Goal: Task Accomplishment & Management: Complete application form

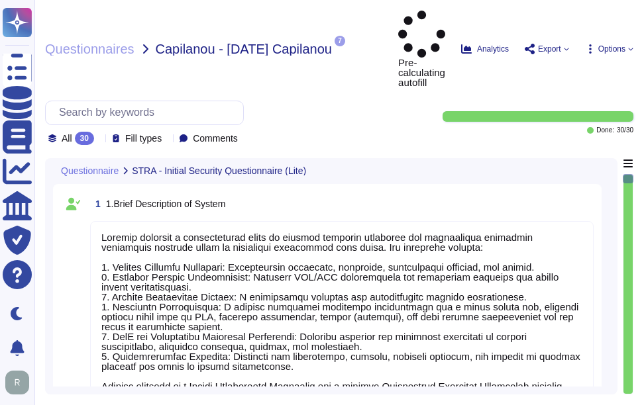
type textarea "Sectigo provides a comprehensive range of digital identity solutions and certif…"
type textarea "Your Enterprise Sales Representative can provide this information."
type textarea "[PERSON_NAME][EMAIL_ADDRESS][PERSON_NAME][DOMAIN_NAME]"
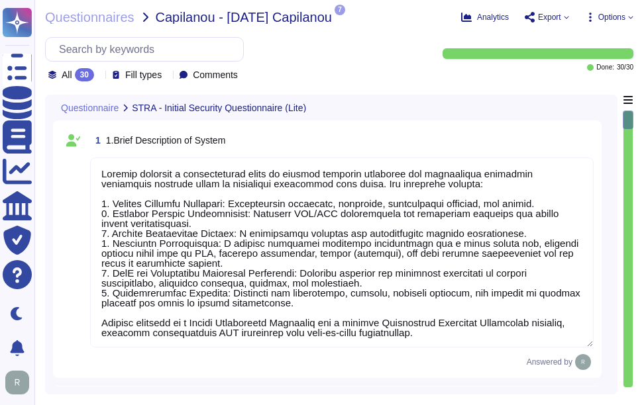
scroll to position [1, 0]
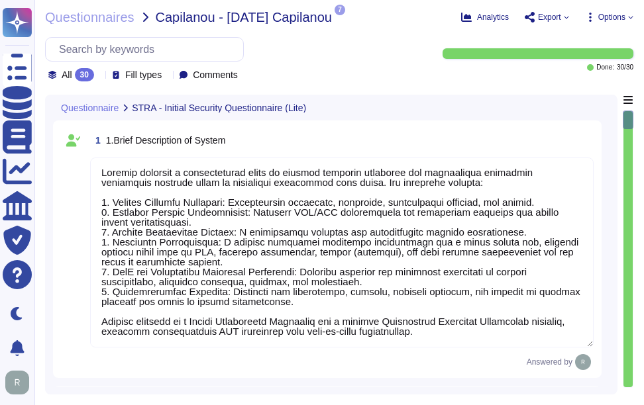
type textarea "Sectigo utilizes third-party colocation providers, specifically Equinix and Tel…"
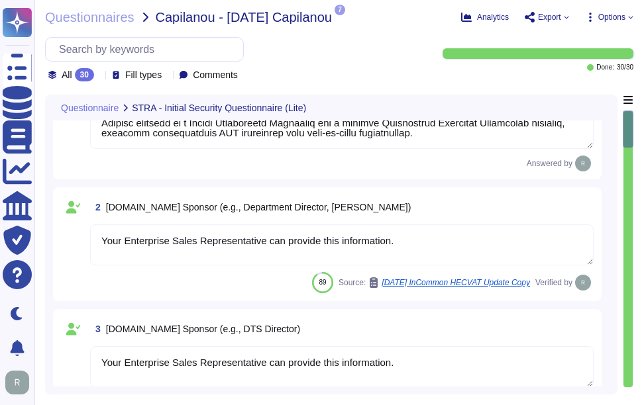
type textarea "Your Enterprise Sales representative will share."
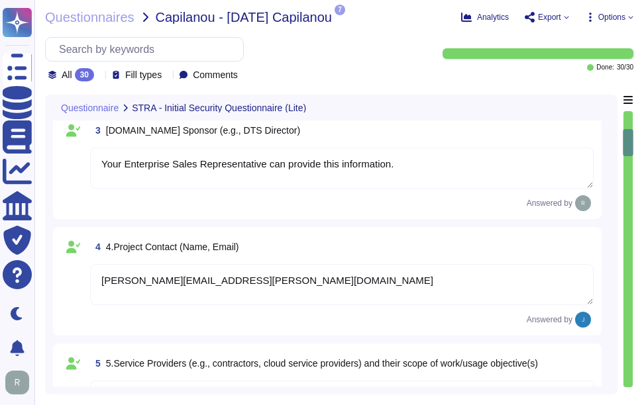
type textarea "A Privacy Impact Assessment (PIA) may not have been conducted for this product …"
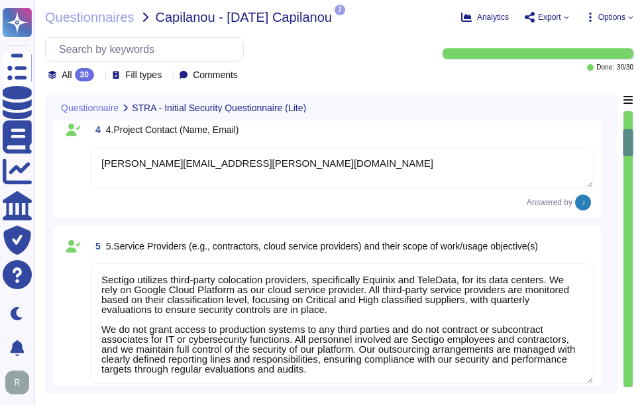
scroll to position [596, 0]
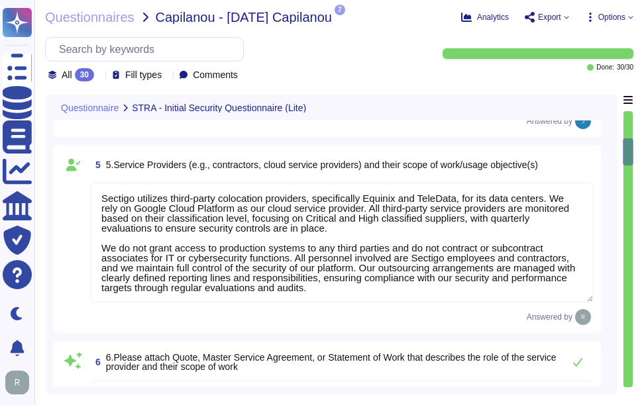
type textarea "The system stores the following types of data: 1. Personally Identifiable Infor…"
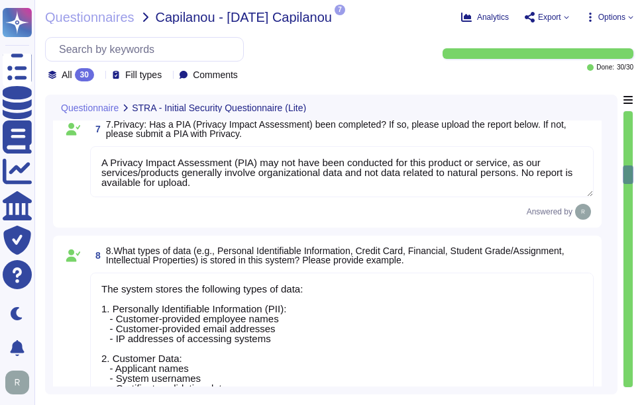
type textarea "A significant data breach could have detrimental effects on [GEOGRAPHIC_DATA], …"
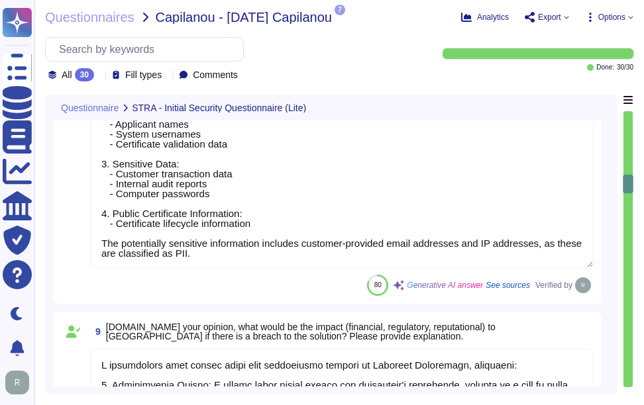
type textarea "Yes, the system can interact and integrate with other existing systems. We offe…"
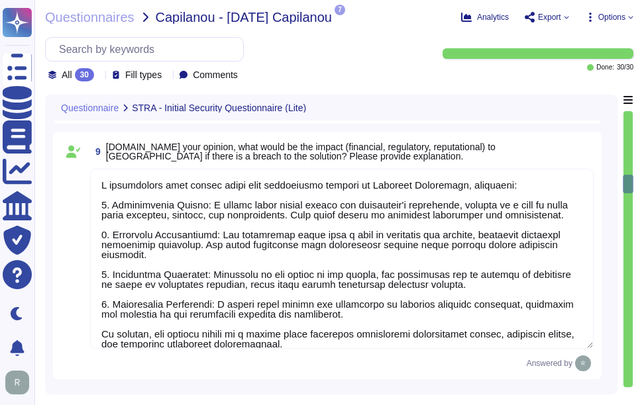
type textarea "Our organization holds several security-related certifications, including: 1. S…"
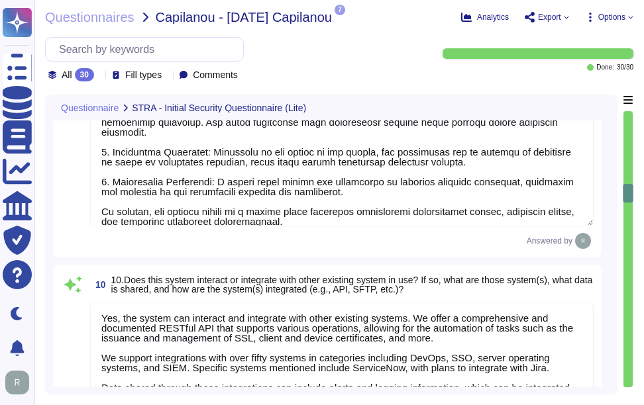
type textarea "We conduct annual penetration testing through a qualified third-party security …"
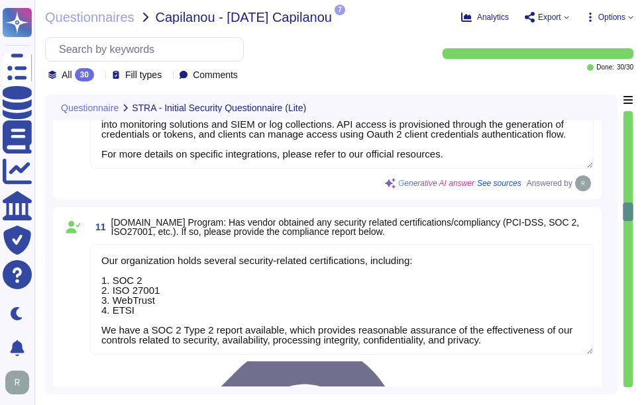
type textarea "Please refer the attachments."
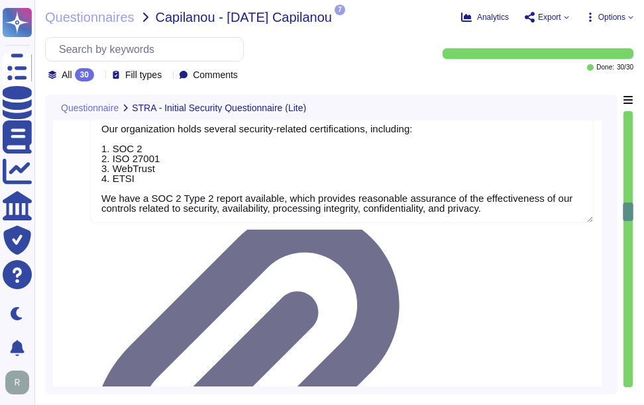
type textarea "- Yes, we have a formal Information Security Policy and a Privacy Policy in pla…"
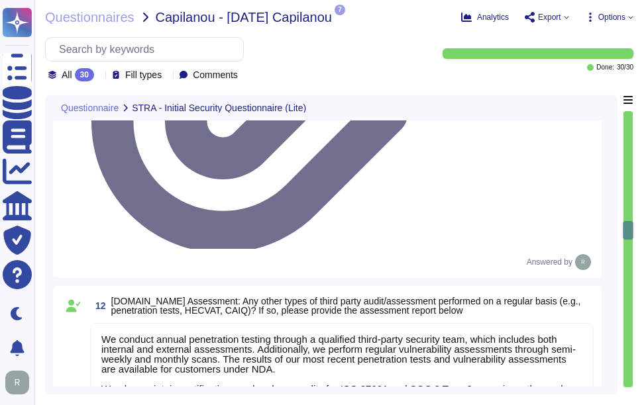
type textarea "Yes, Sectigo has a dedicated information security team composed of qualified IT…"
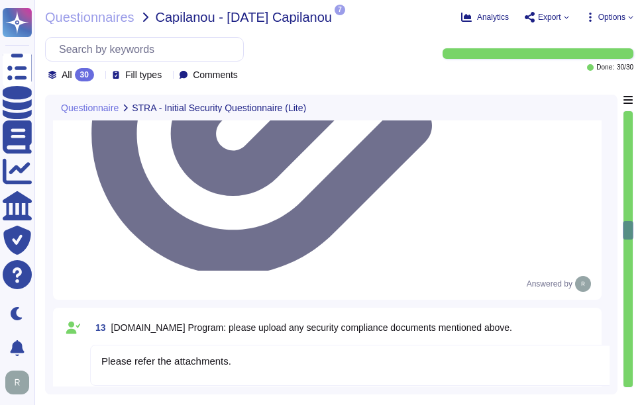
type textarea "We do not perform risk assessments against third parties or subcontractors. How…"
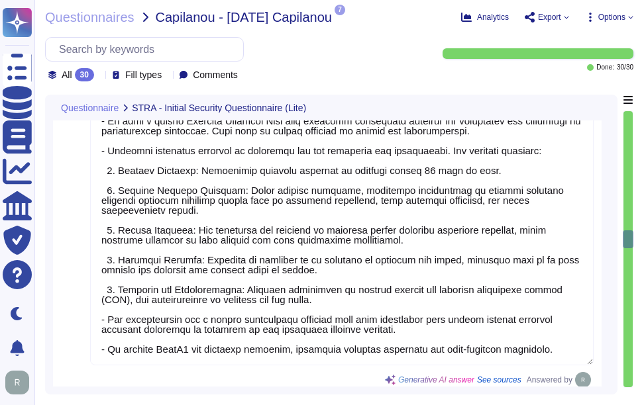
type textarea "Yes, the solution supports Single Sign-On (SSO) via SAML2 and integrates with O…"
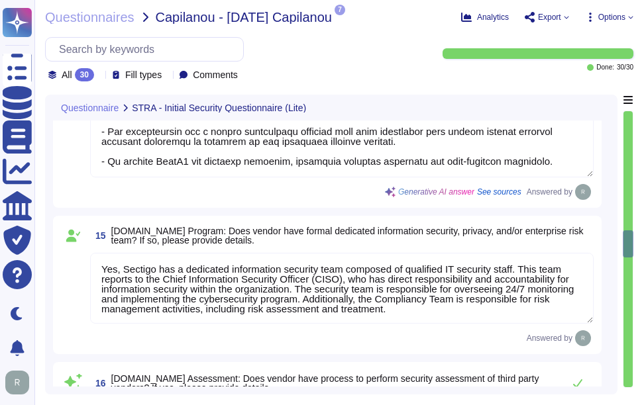
type textarea "Multi-factor authentication (MFA) is enforced for all employees, including for …"
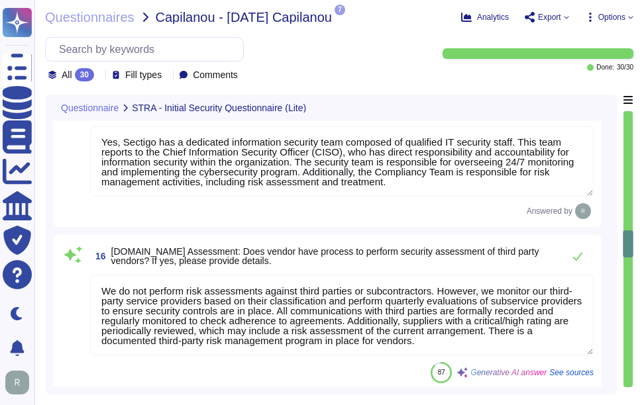
scroll to position [2849, 0]
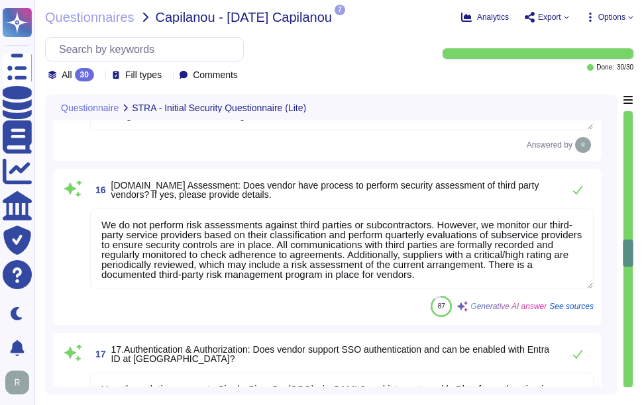
type textarea "Yes, our application employs Role-Based Access Control (RBAC) to assign privile…"
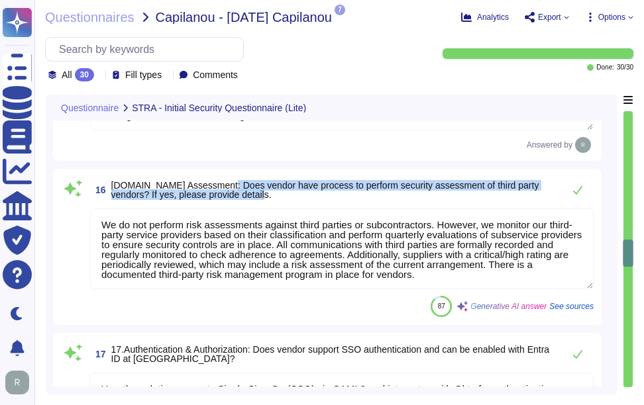
drag, startPoint x: 215, startPoint y: 190, endPoint x: 276, endPoint y: 207, distance: 63.2
click at [276, 202] on span "16 [DOMAIN_NAME] Assessment: Does vendor have process to perform security asses…" at bounding box center [323, 190] width 466 height 24
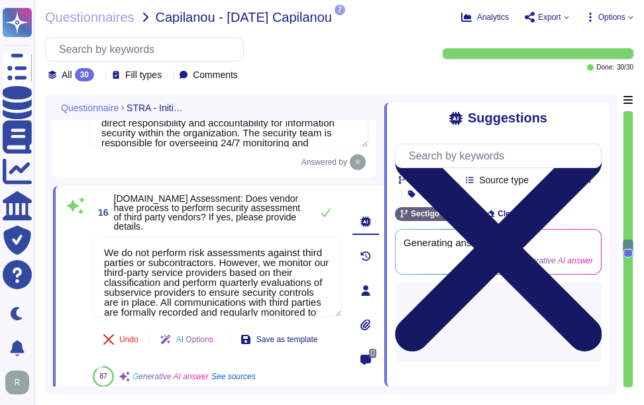
click at [591, 145] on icon at bounding box center [498, 248] width 207 height 207
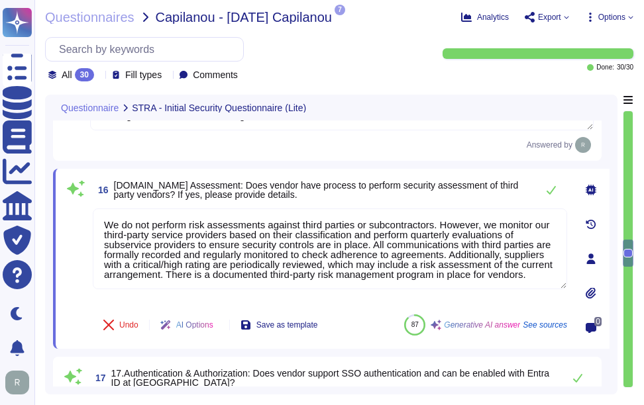
type textarea "Yes, our application employs Role-Based Access Control (RBAC) to assign privile…"
click at [550, 195] on icon at bounding box center [551, 190] width 11 height 11
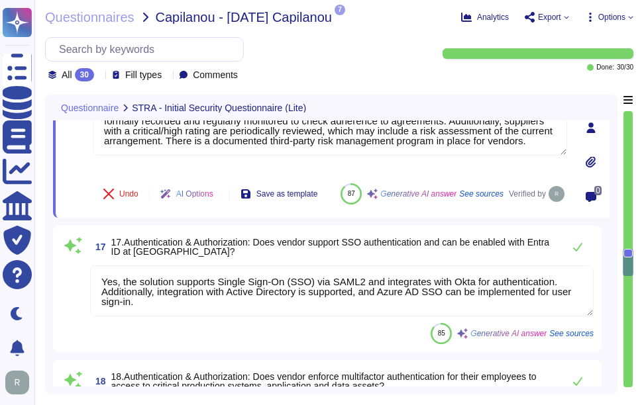
type textarea "Data is stored in our own infrastructure in synched, redundant data centers loc…"
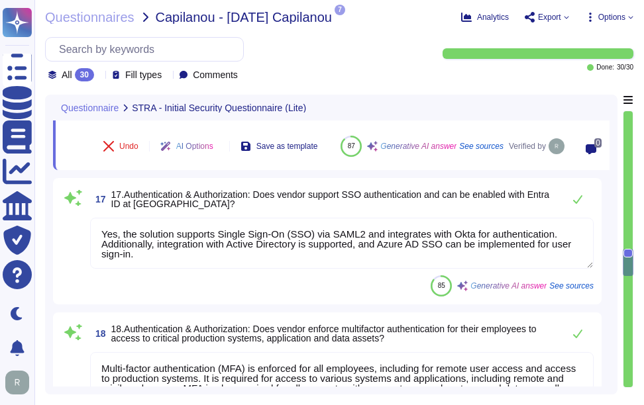
scroll to position [3048, 0]
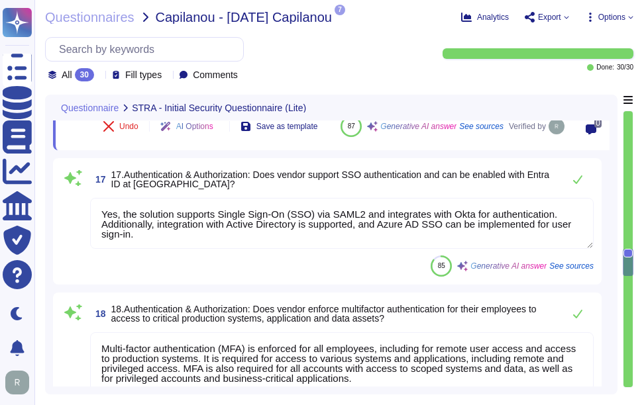
drag, startPoint x: 258, startPoint y: 195, endPoint x: 266, endPoint y: 207, distance: 14.0
click at [266, 189] on span "17.Authentication & Authorization: Does vendor support SSO authentication and c…" at bounding box center [333, 179] width 445 height 19
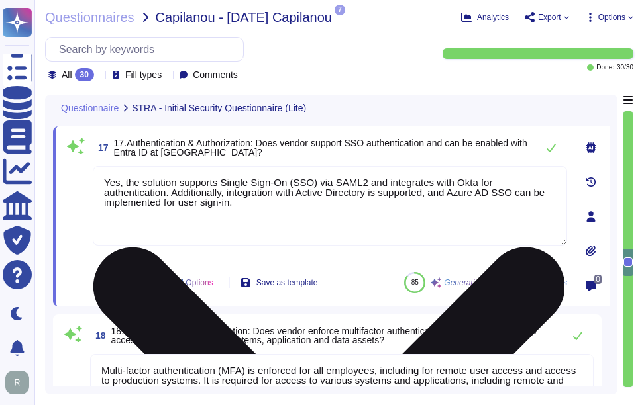
type textarea "Data is stored in our own infrastructure in synched, redundant data centers loc…"
click at [254, 201] on textarea "Yes, the solution supports Single Sign-On (SSO) via SAML2 and integrates with O…" at bounding box center [330, 206] width 474 height 80
paste textarea
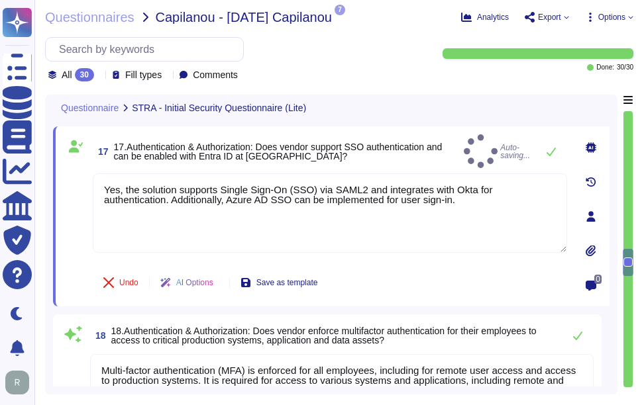
type textarea "Yes, the solution supports Single Sign-On (SSO) via SAML2 and integrates with O…"
click at [354, 162] on div "17 17.Authentication & Authorization: Does vendor support SSO authentication an…" at bounding box center [330, 151] width 474 height 34
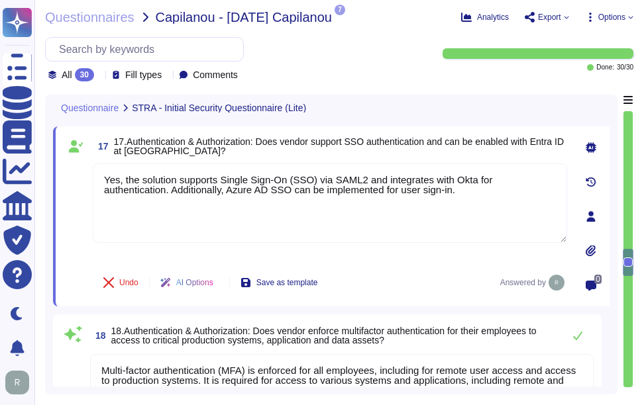
click at [409, 155] on span "17.Authentication & Authorization: Does vendor support SSO authentication and c…" at bounding box center [340, 146] width 453 height 19
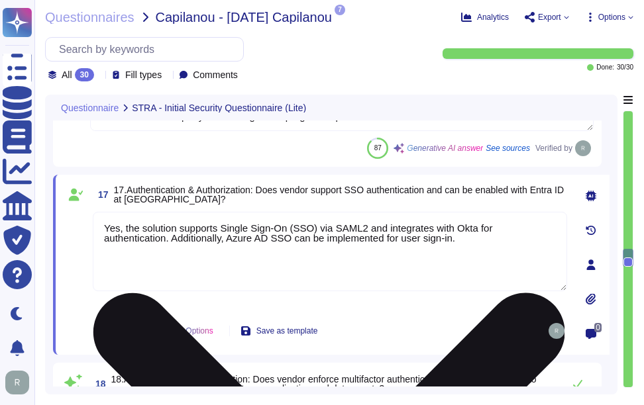
type textarea "- Yes, we have a formal Information Security Policy and a Privacy Policy in pla…"
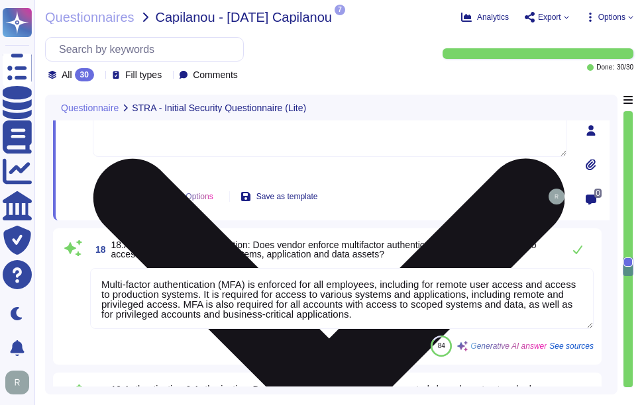
scroll to position [3172, 0]
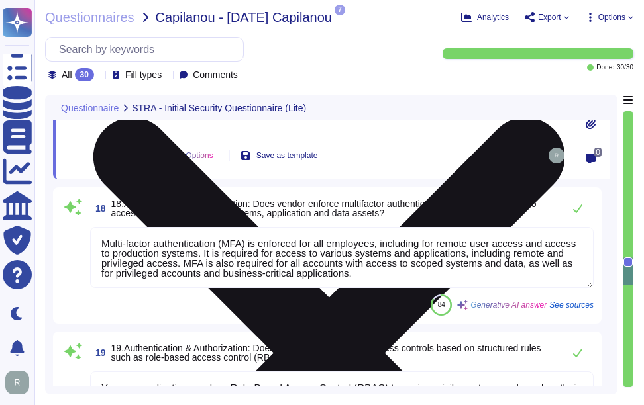
type textarea "The security controls for data-at-rest include the following measures: 1. Encry…"
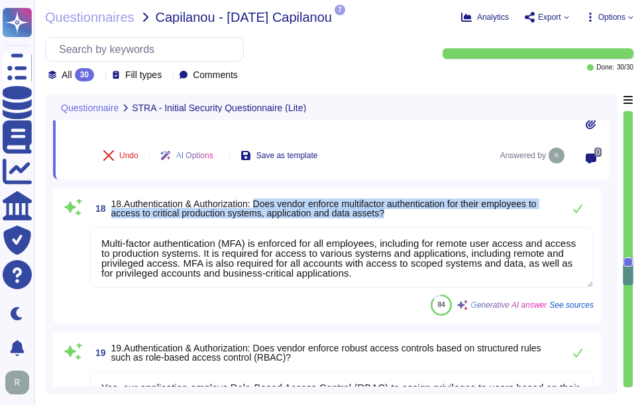
drag, startPoint x: 260, startPoint y: 205, endPoint x: 400, endPoint y: 220, distance: 140.5
click at [400, 218] on span "18.Authentication & Authorization: Does vendor enforce multifactor authenticati…" at bounding box center [333, 208] width 445 height 19
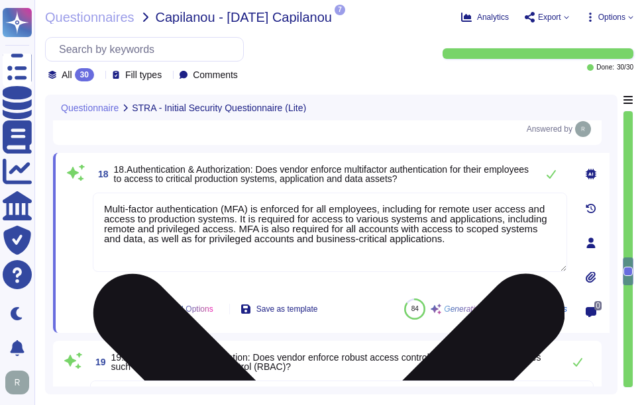
type textarea "The security controls for data-at-rest include the following measures: 1. Encry…"
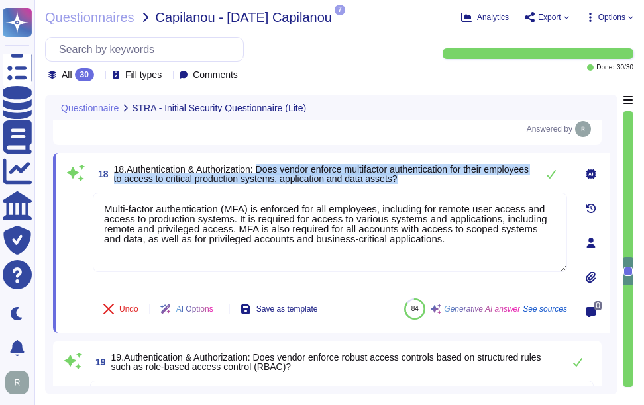
drag, startPoint x: 262, startPoint y: 173, endPoint x: 482, endPoint y: 183, distance: 220.8
click at [482, 183] on span "18.Authentication & Authorization: Does vendor enforce multifactor authenticati…" at bounding box center [322, 174] width 416 height 19
click at [280, 177] on span "18.Authentication & Authorization: Does vendor enforce multifactor authenticati…" at bounding box center [321, 174] width 415 height 20
click at [275, 176] on span "18.Authentication & Authorization: Does vendor enforce multifactor authenticati…" at bounding box center [321, 174] width 415 height 20
drag, startPoint x: 262, startPoint y: 176, endPoint x: 466, endPoint y: 189, distance: 203.9
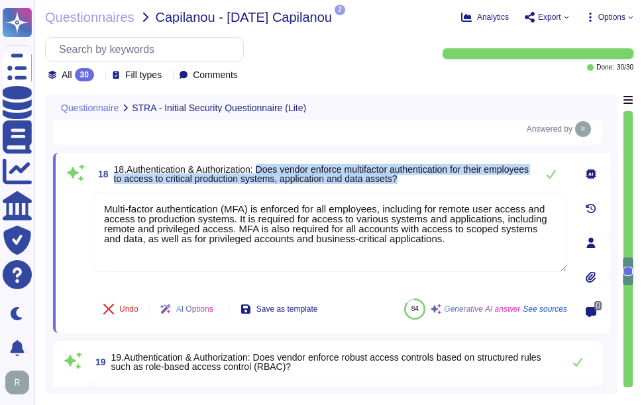
click at [466, 186] on span "18 18.Authentication & Authorization: Does vendor enforce multifactor authentic…" at bounding box center [311, 174] width 437 height 24
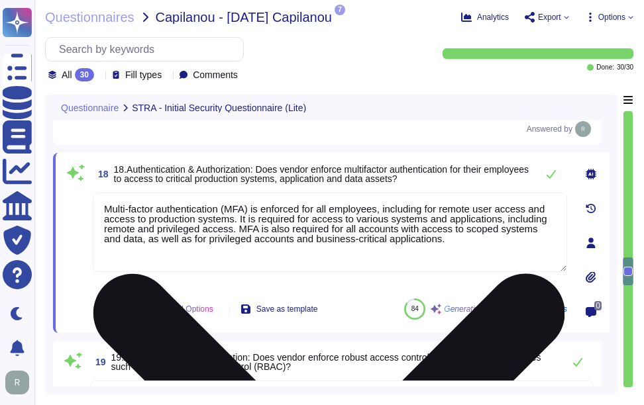
click at [331, 240] on textarea "Multi-factor authentication (MFA) is enforced for all employees, including for …" at bounding box center [330, 233] width 474 height 80
paste textarea "Yes, multi-factor authentication (MFA) is enforced for all employees, including…"
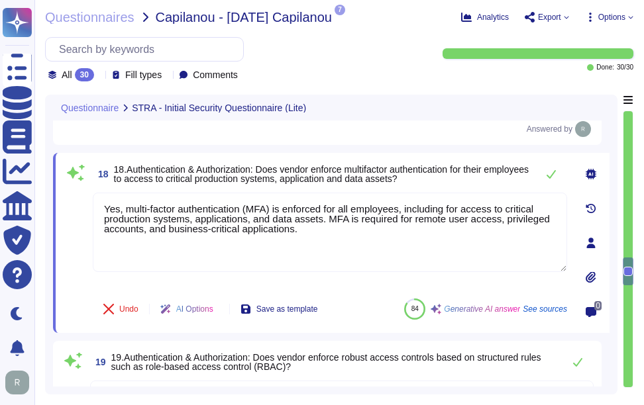
type textarea "Yes, multi-factor authentication (MFA) is enforced for all employees, including…"
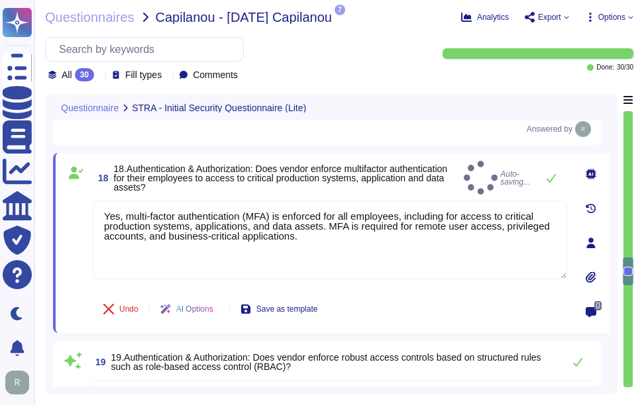
click at [394, 177] on span "18.Authentication & Authorization: Does vendor enforce multifactor authenticati…" at bounding box center [281, 178] width 334 height 29
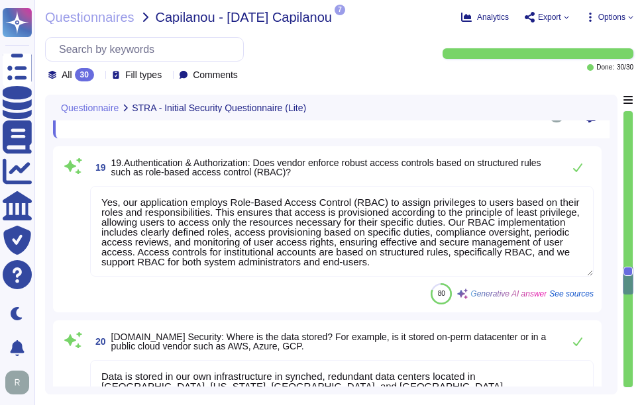
scroll to position [3371, 0]
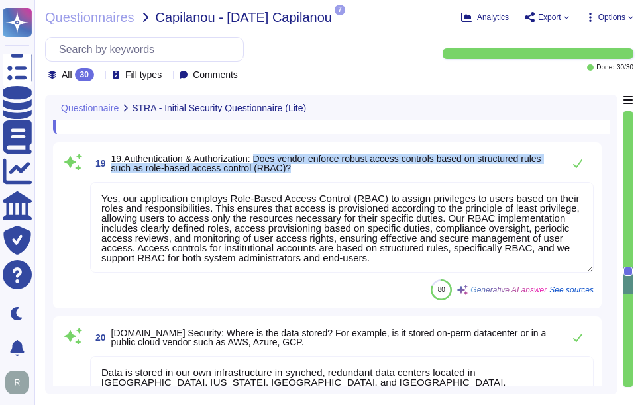
drag, startPoint x: 262, startPoint y: 162, endPoint x: 310, endPoint y: 178, distance: 50.7
click at [310, 173] on span "19.Authentication & Authorization: Does vendor enforce robust access controls b…" at bounding box center [333, 163] width 445 height 19
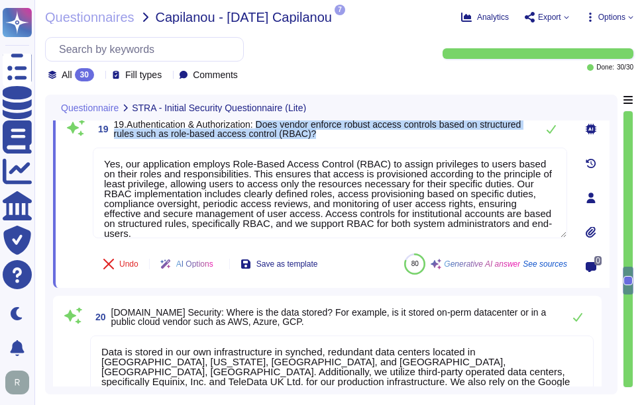
drag, startPoint x: 263, startPoint y: 129, endPoint x: 369, endPoint y: 141, distance: 106.7
click at [369, 138] on span "19.Authentication & Authorization: Does vendor enforce robust access controls b…" at bounding box center [322, 129] width 416 height 19
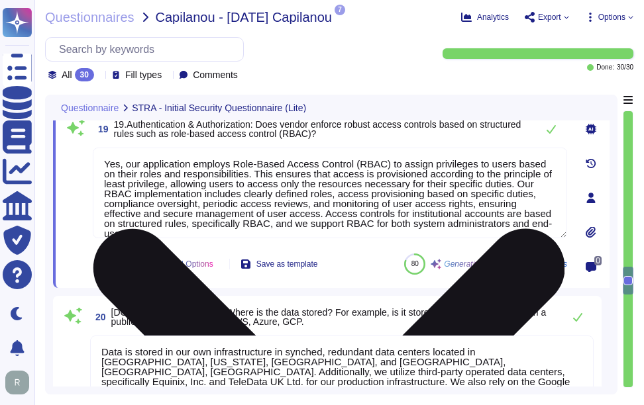
click at [378, 223] on textarea "Yes, our application employs Role-Based Access Control (RBAC) to assign privile…" at bounding box center [330, 193] width 474 height 91
paste textarea "Key elements of our RBAC implementation include clearly defined roles, access p…"
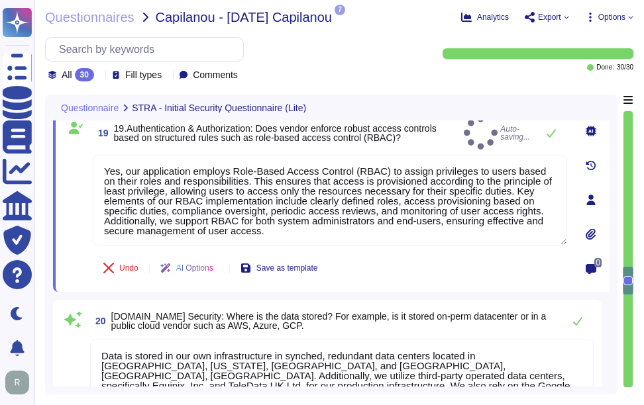
type textarea "Yes, our application employs Role-Based Access Control (RBAC) to assign privile…"
click at [413, 145] on span "19 19.Authentication & Authorization: Does vendor enforce robust access control…" at bounding box center [276, 133] width 366 height 24
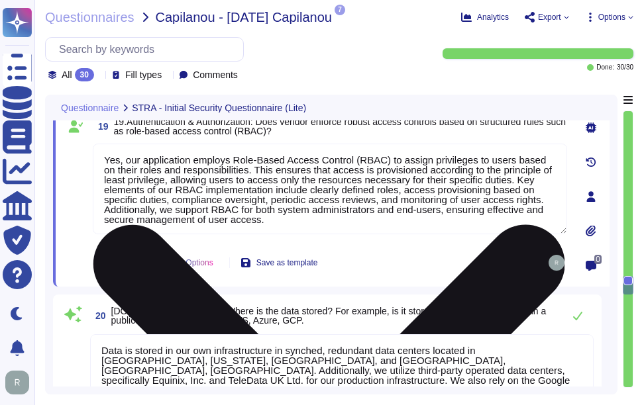
type textarea "Data-in-transit is protected through a comprehensive set of security controls: …"
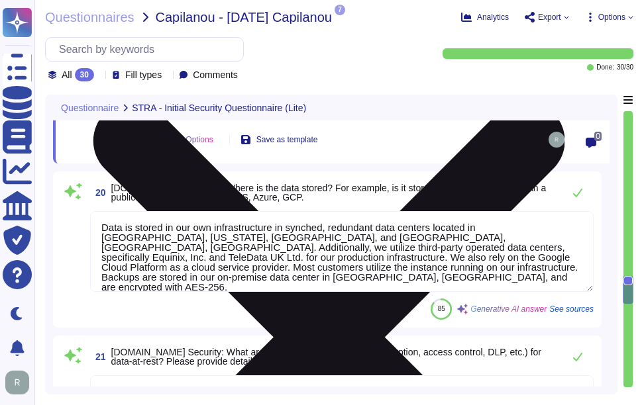
scroll to position [3503, 0]
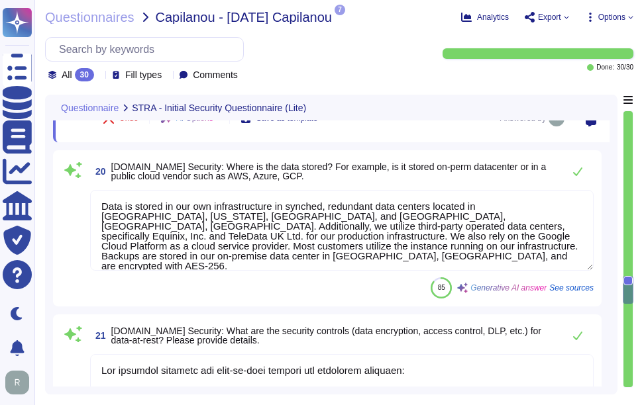
click at [126, 170] on span "[DOMAIN_NAME] Security: Where is the data stored? For example, is it stored on-…" at bounding box center [328, 172] width 435 height 20
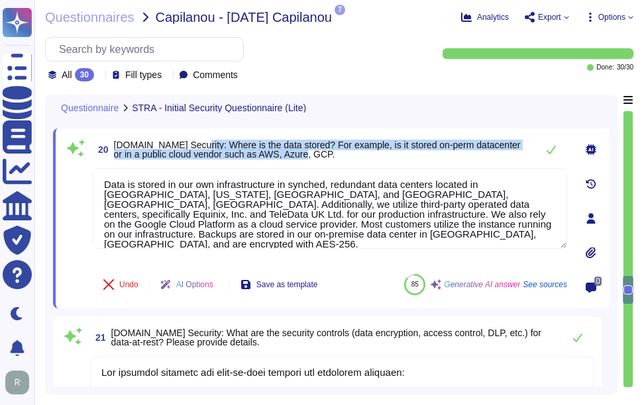
drag, startPoint x: 189, startPoint y: 147, endPoint x: 313, endPoint y: 160, distance: 124.6
click at [313, 159] on span "[DOMAIN_NAME] Security: Where is the data stored? For example, is it stored on-…" at bounding box center [322, 149] width 416 height 19
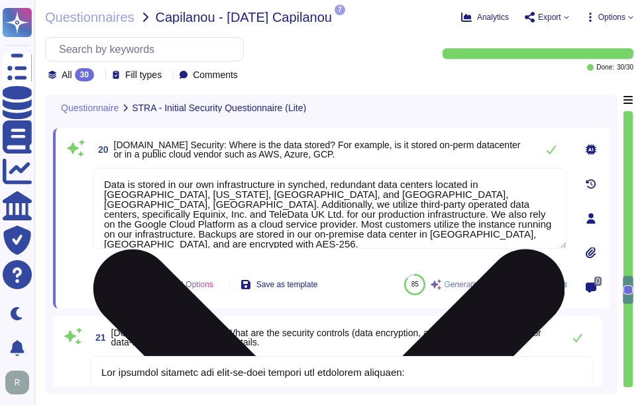
click at [388, 190] on textarea "Data is stored in our own infrastructure in synched, redundant data centers loc…" at bounding box center [330, 208] width 474 height 81
paste textarea "colocation centers in the [GEOGRAPHIC_DATA] or [GEOGRAPHIC_DATA], specifically …"
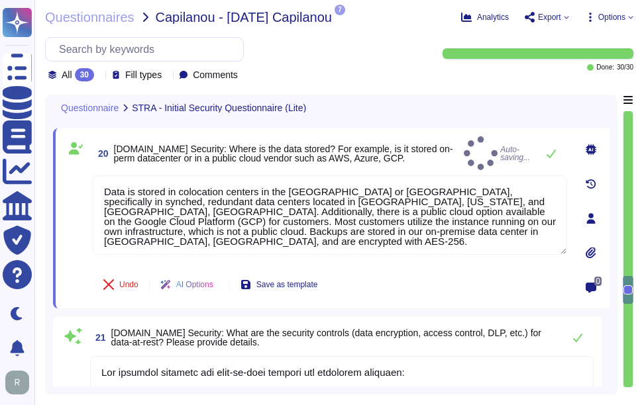
type textarea "Data is stored in colocation centers in the [GEOGRAPHIC_DATA] or [GEOGRAPHIC_DA…"
click at [390, 154] on span "[DOMAIN_NAME] Security: Where is the data stored? For example, is it stored on-…" at bounding box center [286, 153] width 345 height 19
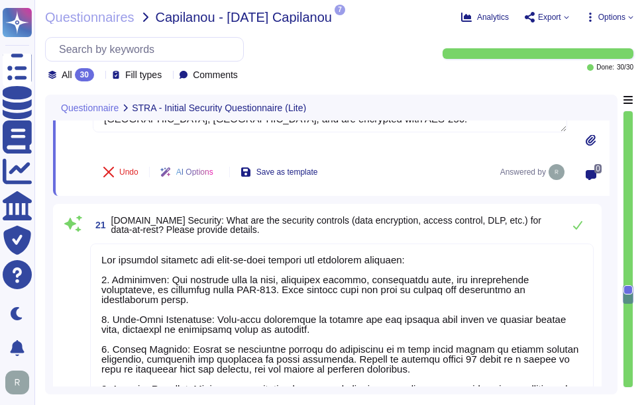
scroll to position [3636, 0]
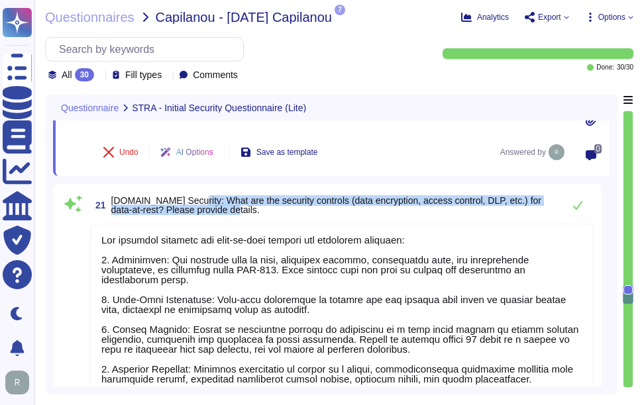
drag, startPoint x: 184, startPoint y: 205, endPoint x: 227, endPoint y: 217, distance: 44.7
click at [227, 215] on span "[DOMAIN_NAME] Security: What are the security controls (data encryption, access…" at bounding box center [333, 205] width 445 height 19
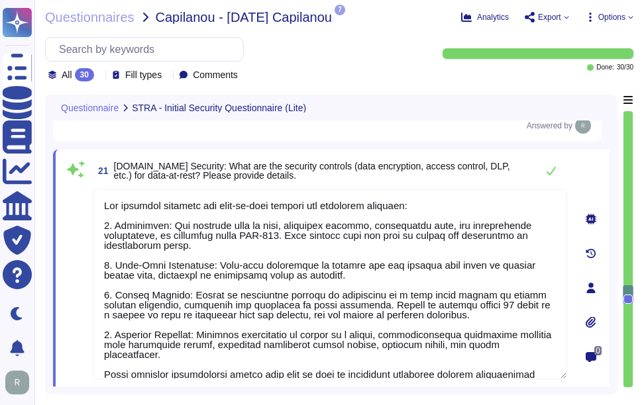
click at [390, 176] on span "[DOMAIN_NAME] Security: What are the security controls (data encryption, access…" at bounding box center [322, 171] width 416 height 19
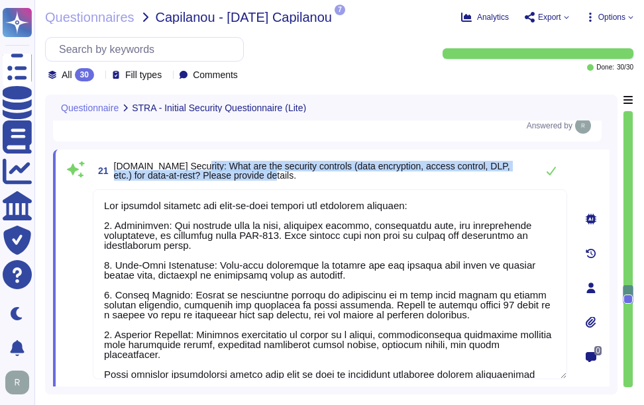
drag, startPoint x: 187, startPoint y: 167, endPoint x: 286, endPoint y: 176, distance: 99.8
click at [286, 176] on span "[DOMAIN_NAME] Security: What are the security controls (data encryption, access…" at bounding box center [322, 171] width 416 height 19
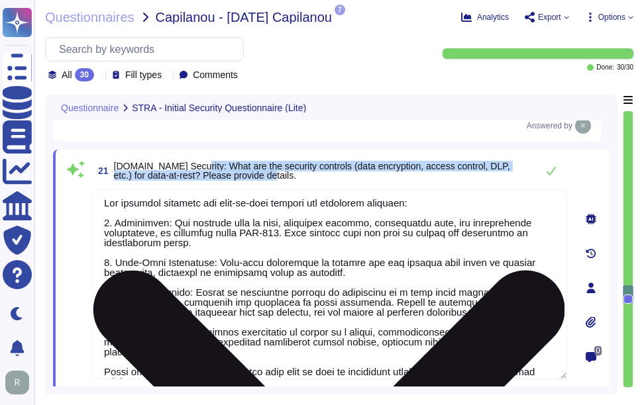
scroll to position [0, 0]
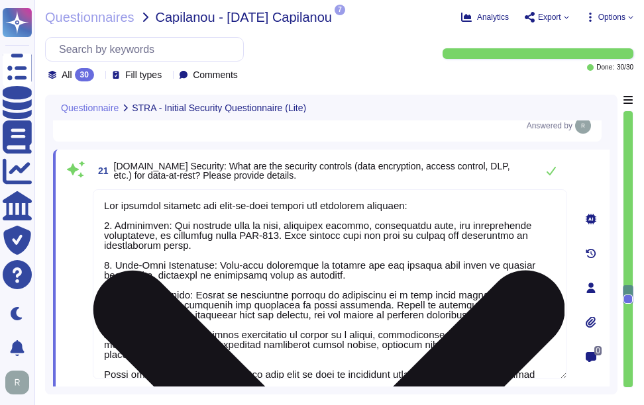
click at [302, 263] on textarea at bounding box center [330, 284] width 474 height 190
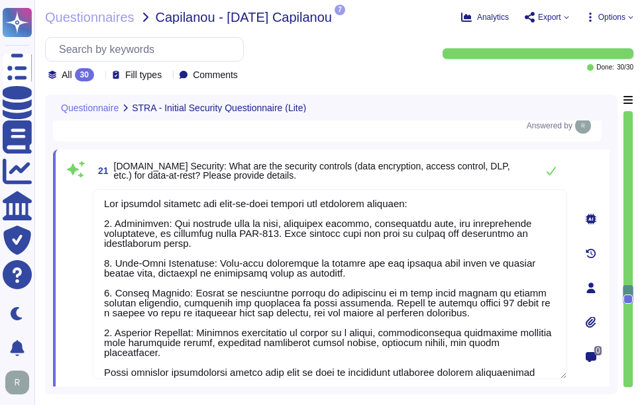
click at [415, 162] on span "21 [DOMAIN_NAME] Security: What are the security controls (data encryption, acc…" at bounding box center [311, 171] width 437 height 24
click at [550, 171] on icon at bounding box center [551, 171] width 11 height 11
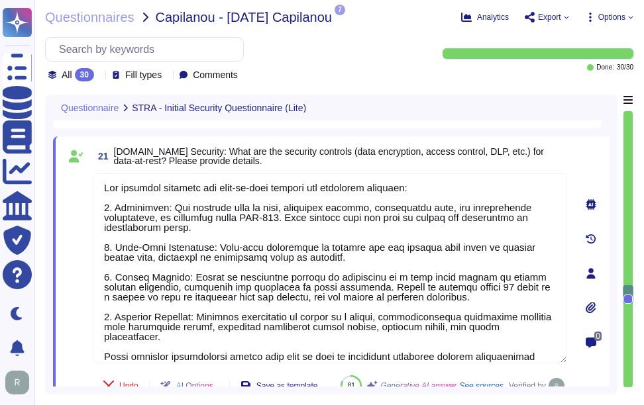
type textarea "Data-in-transit is protected through a comprehensive set of security controls: …"
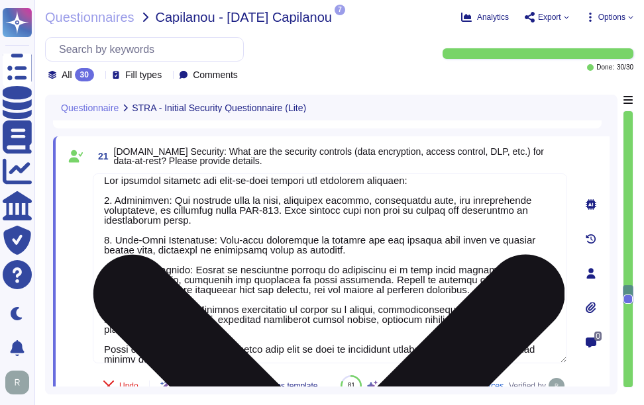
scroll to position [11, 0]
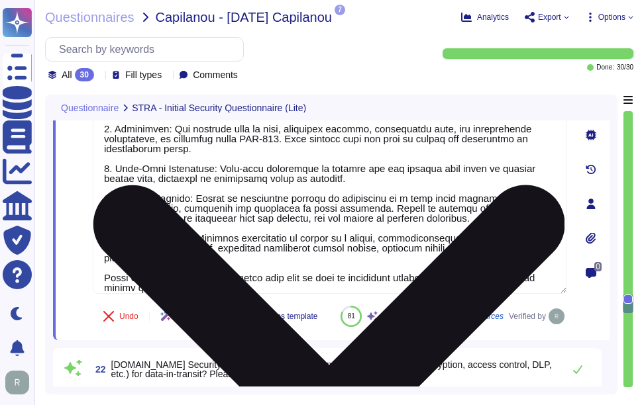
type textarea "Yes, we conduct application security testing prior to production rollout, inclu…"
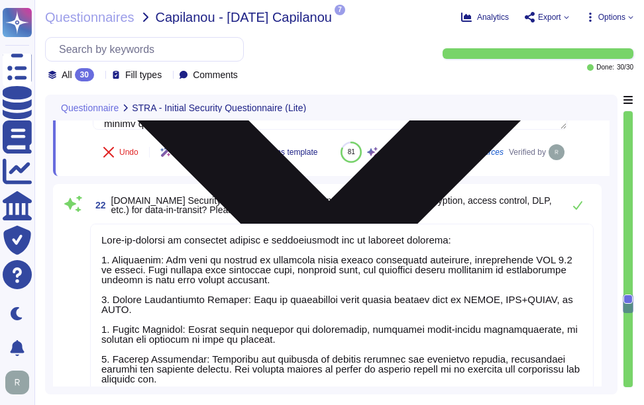
scroll to position [3901, 0]
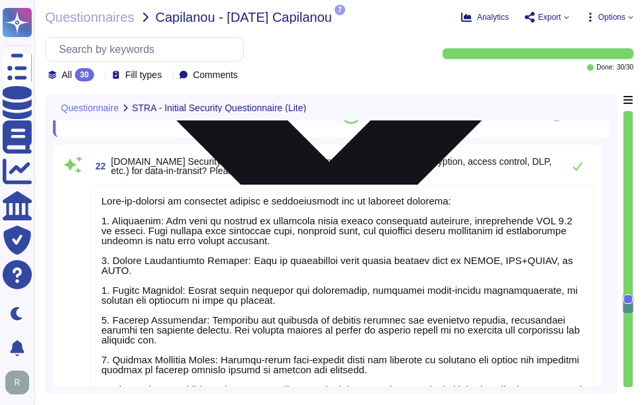
type textarea "Yes, we perform security hardening against our systems based on industry standa…"
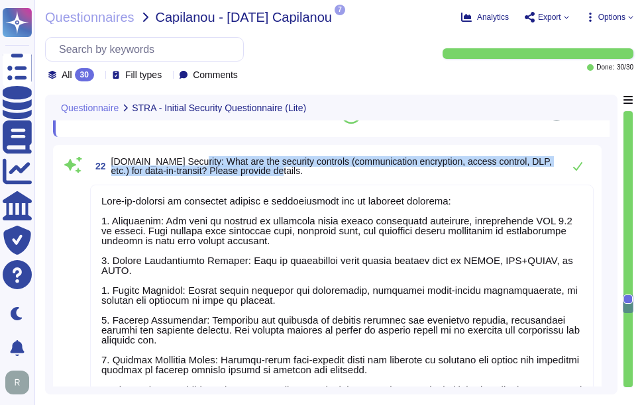
drag, startPoint x: 184, startPoint y: 193, endPoint x: 323, endPoint y: 206, distance: 139.7
click at [323, 176] on span "[DOMAIN_NAME] Security: What are the security controls (communication encryptio…" at bounding box center [333, 166] width 445 height 19
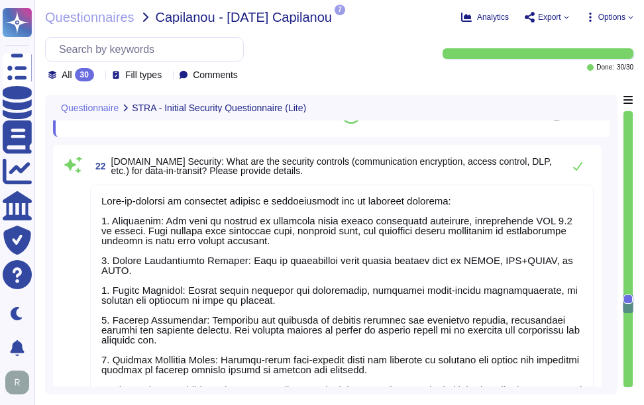
scroll to position [1, 0]
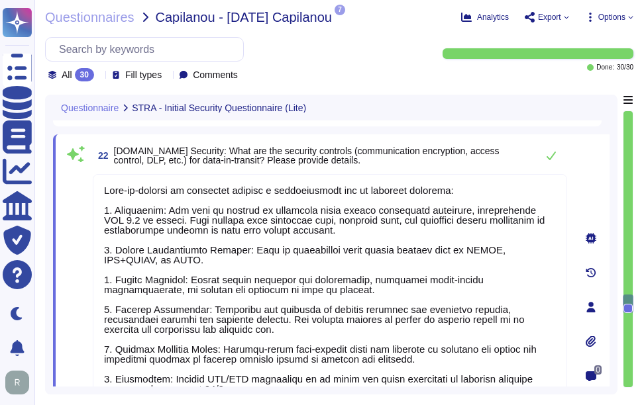
click at [370, 160] on span "[DOMAIN_NAME] Security: What are the security controls (communication encryptio…" at bounding box center [322, 155] width 416 height 19
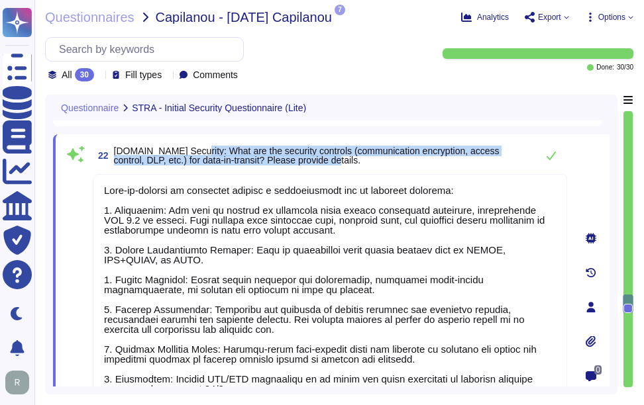
drag, startPoint x: 191, startPoint y: 150, endPoint x: 355, endPoint y: 170, distance: 165.4
click at [355, 170] on div "22 [DOMAIN_NAME] Security: What are the security controls (communication encryp…" at bounding box center [316, 307] width 504 height 330
click at [232, 153] on span "[DOMAIN_NAME] Security: What are the security controls (communication encryptio…" at bounding box center [307, 156] width 386 height 20
drag, startPoint x: 190, startPoint y: 147, endPoint x: 359, endPoint y: 164, distance: 169.8
click at [359, 164] on span "[DOMAIN_NAME] Security: What are the security controls (communication encryptio…" at bounding box center [322, 155] width 416 height 19
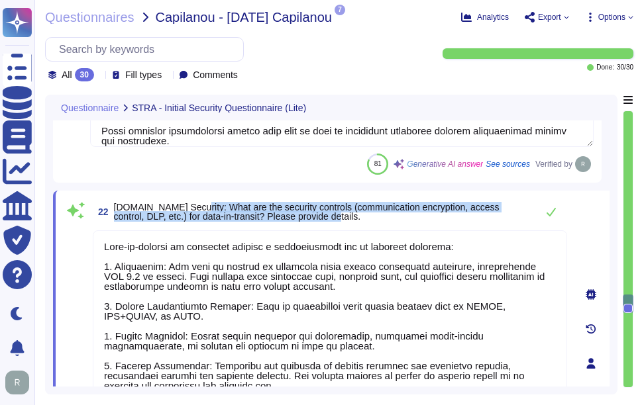
scroll to position [3835, 0]
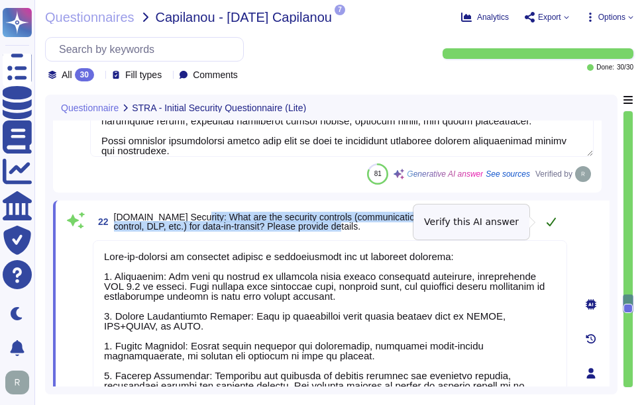
click at [547, 219] on icon at bounding box center [551, 222] width 11 height 11
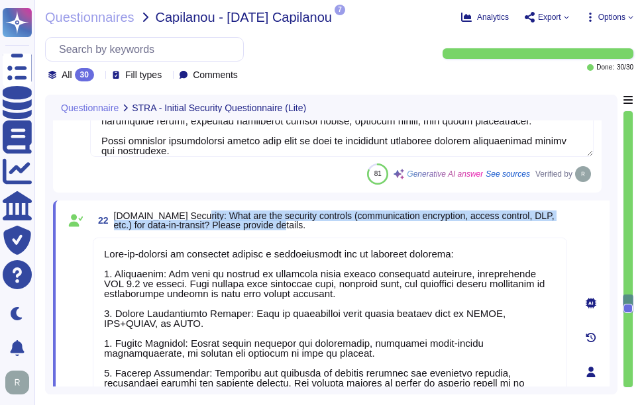
click at [485, 234] on div "22 [DOMAIN_NAME] Security: What are the security controls (communication encryp…" at bounding box center [316, 372] width 504 height 327
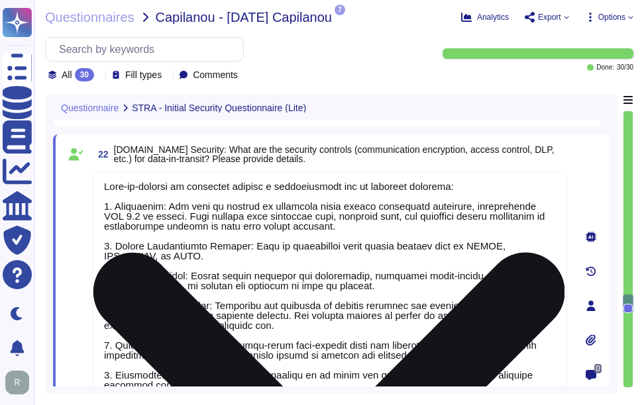
scroll to position [3967, 0]
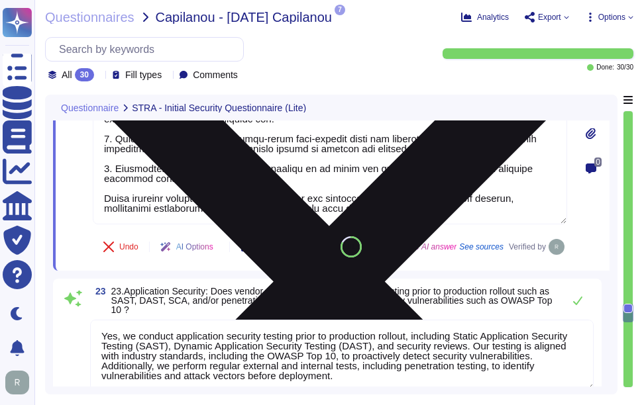
type textarea "Yes, we conduct regular internal and external vulnerability scans on at least a…"
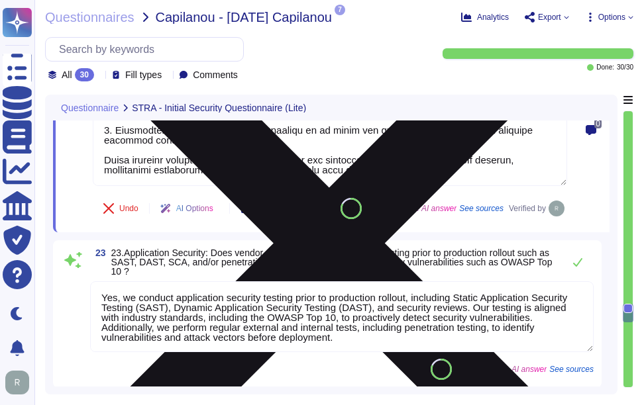
scroll to position [4166, 0]
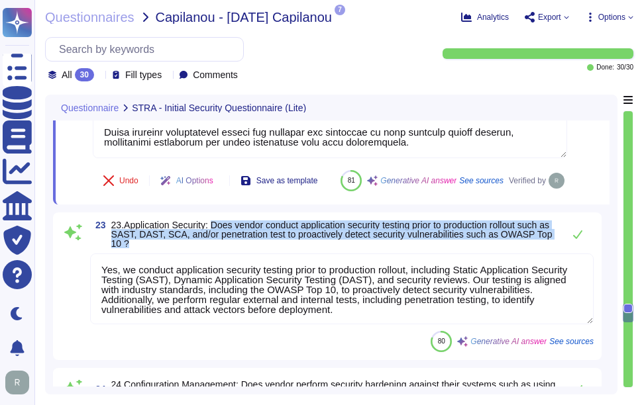
drag, startPoint x: 214, startPoint y: 258, endPoint x: 469, endPoint y: 275, distance: 255.7
click at [469, 248] on span "23.Application Security: Does vendor conduct application security testing prior…" at bounding box center [333, 235] width 445 height 28
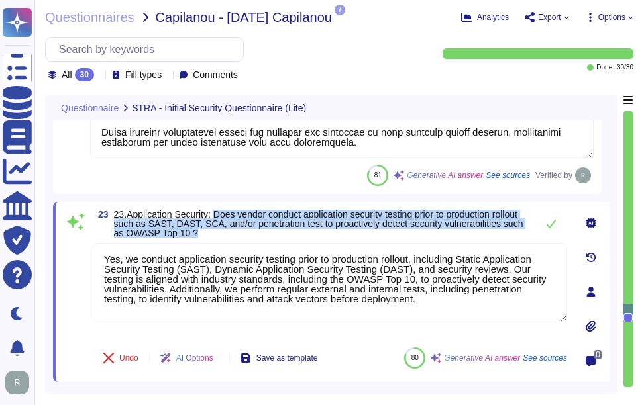
drag, startPoint x: 218, startPoint y: 215, endPoint x: 331, endPoint y: 238, distance: 115.5
click at [331, 238] on div "23 23.Application Security: Does vendor conduct application security testing pr…" at bounding box center [316, 292] width 504 height 164
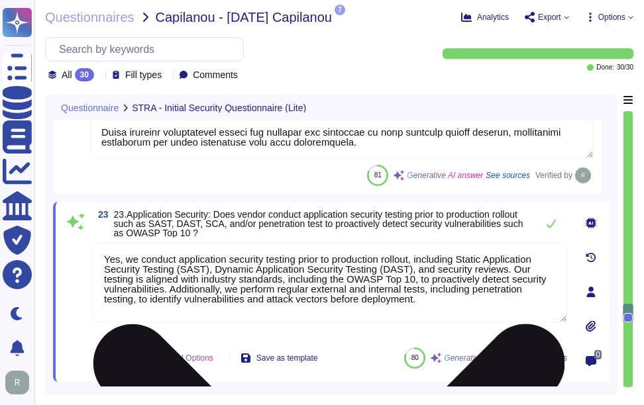
click at [299, 278] on textarea "Yes, we conduct application security testing prior to production rollout, inclu…" at bounding box center [330, 283] width 474 height 80
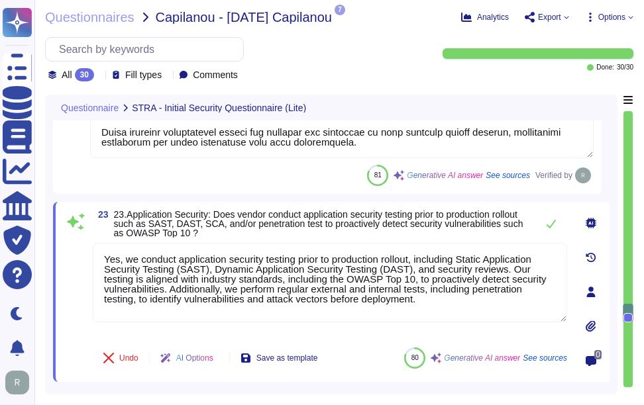
click at [349, 233] on span "23.Application Security: Does vendor conduct application security testing prior…" at bounding box center [322, 224] width 416 height 28
click at [555, 226] on icon at bounding box center [551, 224] width 11 height 11
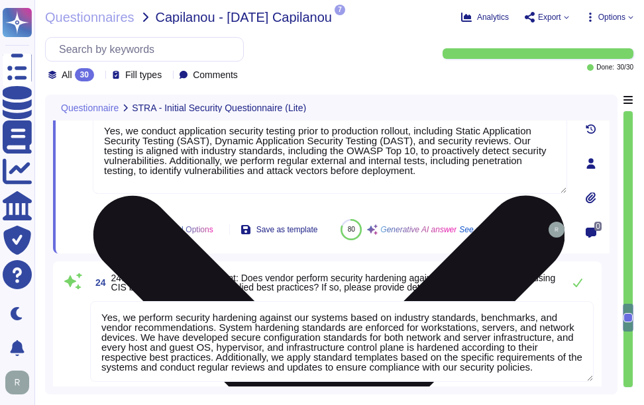
scroll to position [4365, 0]
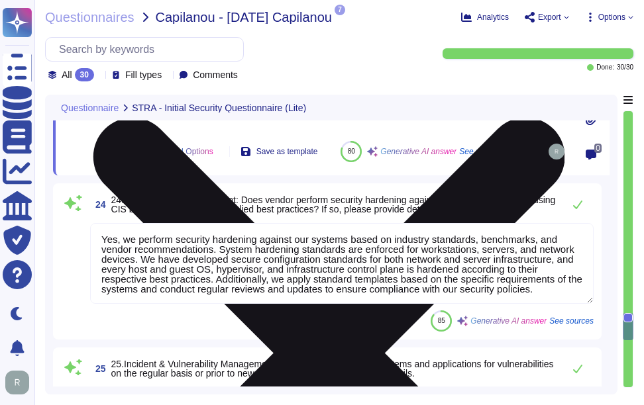
type textarea "We use Elastic as our SIEM solution, which includes a centralized logging syste…"
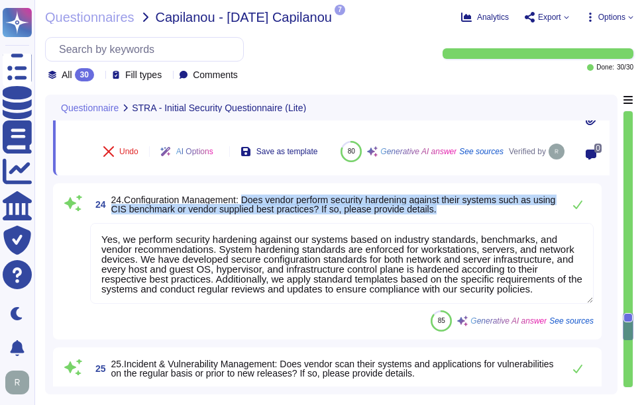
drag, startPoint x: 247, startPoint y: 219, endPoint x: 472, endPoint y: 231, distance: 224.9
click at [472, 214] on span "24.Configuration Management: Does vendor perform security hardening against the…" at bounding box center [333, 204] width 445 height 19
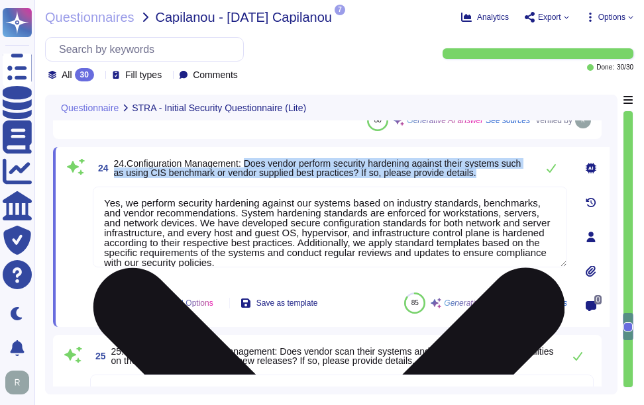
drag, startPoint x: 249, startPoint y: 162, endPoint x: 544, endPoint y: 194, distance: 296.5
click at [544, 194] on div "24 24.Configuration Management: Does vendor perform security hardening against …" at bounding box center [316, 237] width 504 height 164
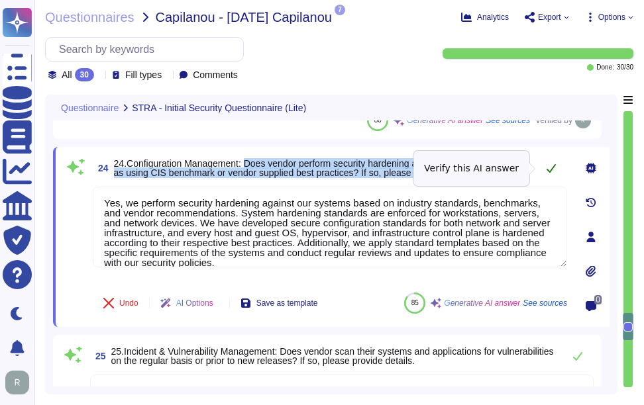
click at [549, 173] on icon at bounding box center [551, 168] width 11 height 11
click at [551, 171] on icon at bounding box center [551, 168] width 9 height 9
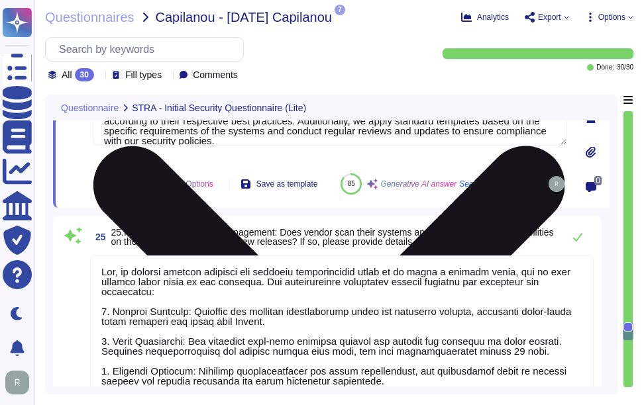
scroll to position [4563, 0]
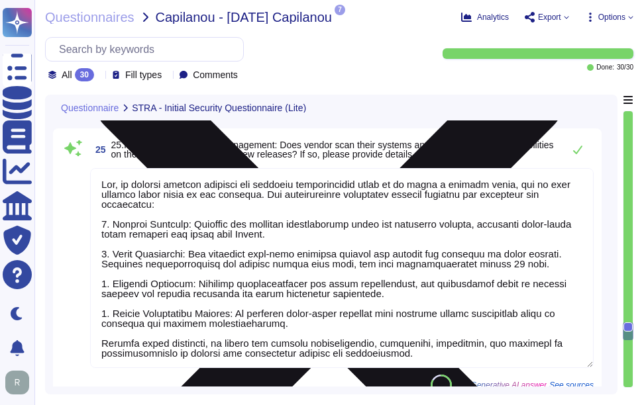
type textarea "In the past 12 months, we have not encountered any security incidents, and ther…"
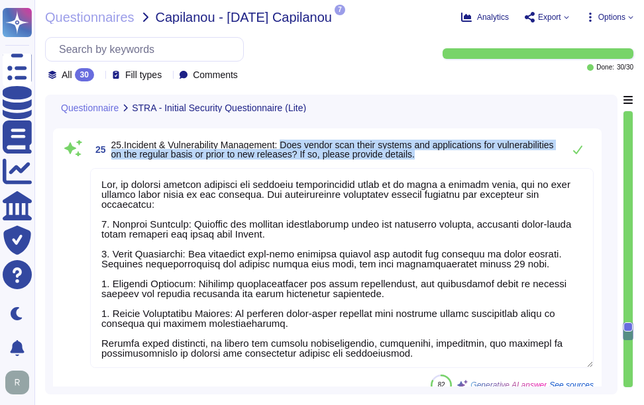
drag, startPoint x: 288, startPoint y: 159, endPoint x: 484, endPoint y: 169, distance: 196.4
click at [484, 159] on span "25.Incident & Vulnerability Management: Does vendor scan their systems and appl…" at bounding box center [333, 149] width 445 height 19
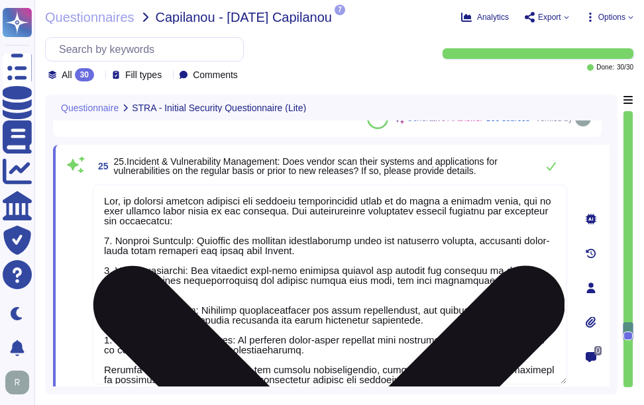
scroll to position [4497, 0]
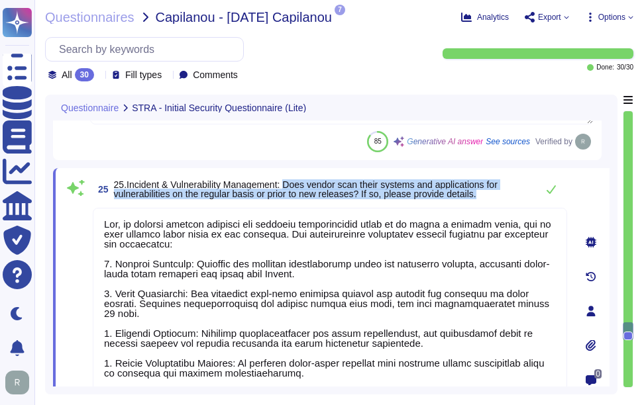
drag, startPoint x: 290, startPoint y: 183, endPoint x: 486, endPoint y: 195, distance: 195.8
click at [486, 195] on span "25.Incident & Vulnerability Management: Does vendor scan their systems and appl…" at bounding box center [322, 189] width 416 height 19
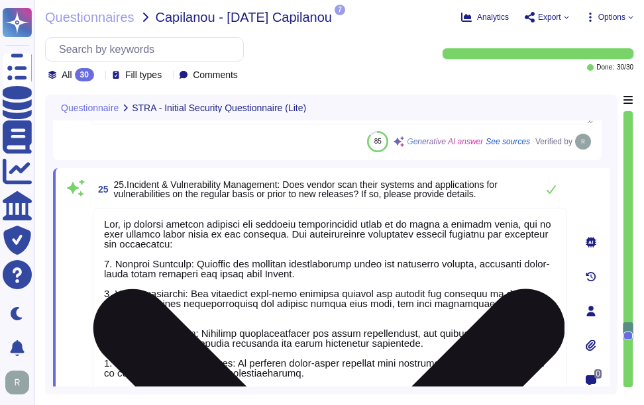
click at [315, 241] on textarea at bounding box center [330, 308] width 474 height 200
paste textarea "s well as prior to new releases. Our vulnerability management program includes:…"
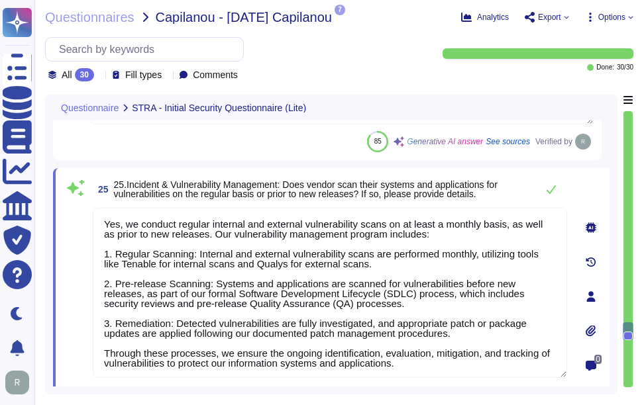
type textarea "Yes, we conduct regular internal and external vulnerability scans on at least a…"
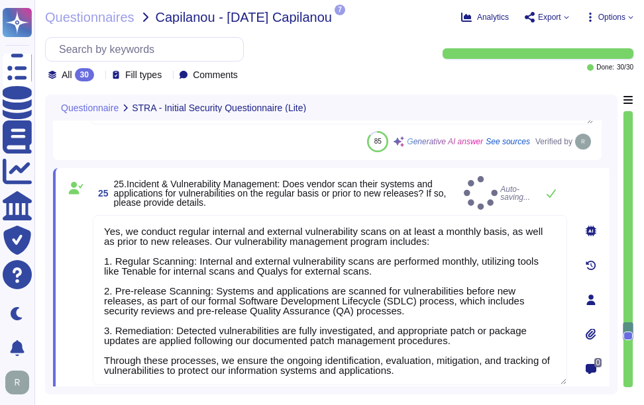
click at [432, 185] on span "25.Incident & Vulnerability Management: Does vendor scan their systems and appl…" at bounding box center [280, 193] width 333 height 29
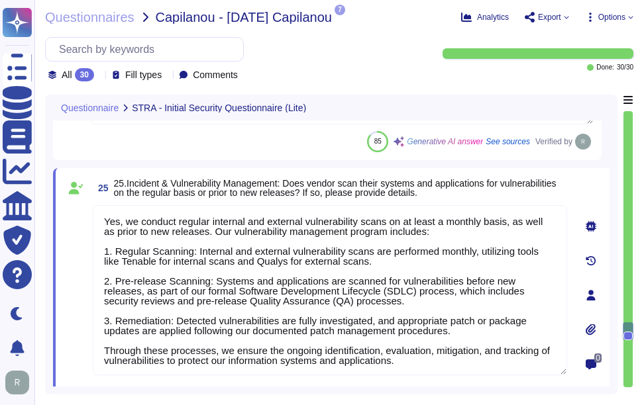
click at [489, 188] on span "25.Incident & Vulnerability Management: Does vendor scan their systems and appl…" at bounding box center [335, 188] width 443 height 20
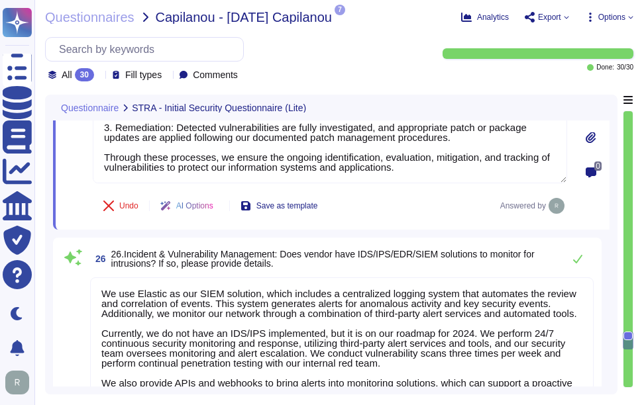
scroll to position [4762, 0]
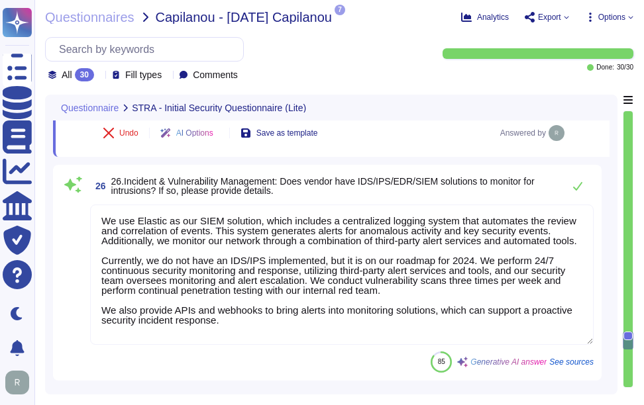
type textarea "Our Service Level Agreement (SLA) targets for patching and remediation of ident…"
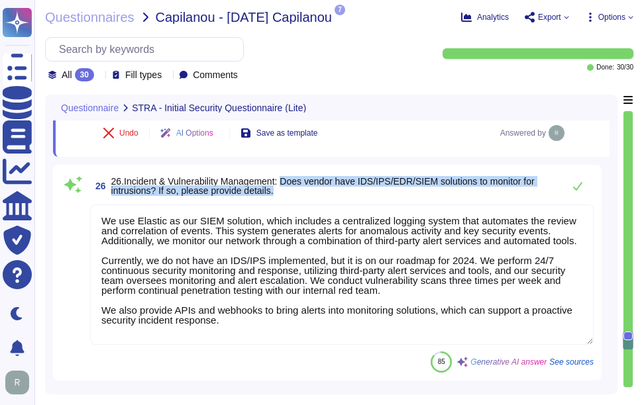
drag, startPoint x: 288, startPoint y: 181, endPoint x: 291, endPoint y: 196, distance: 15.6
click at [291, 196] on span "26 26.Incident & Vulnerability Management: Does vendor have IDS/IPS/EDR/SIEM so…" at bounding box center [323, 186] width 466 height 24
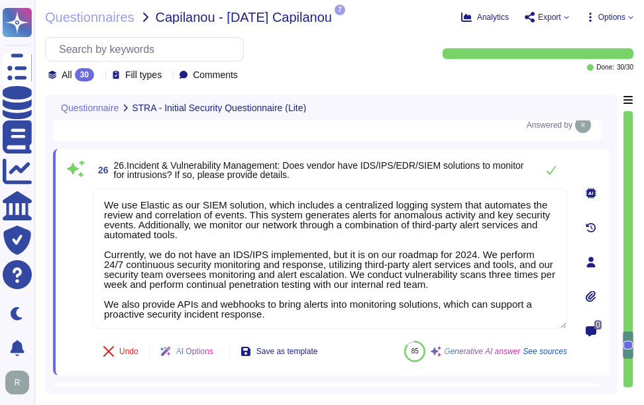
click at [404, 184] on div "26 26.Incident & Vulnerability Management: Does vendor have IDS/IPS/EDR/SIEM so…" at bounding box center [316, 262] width 504 height 211
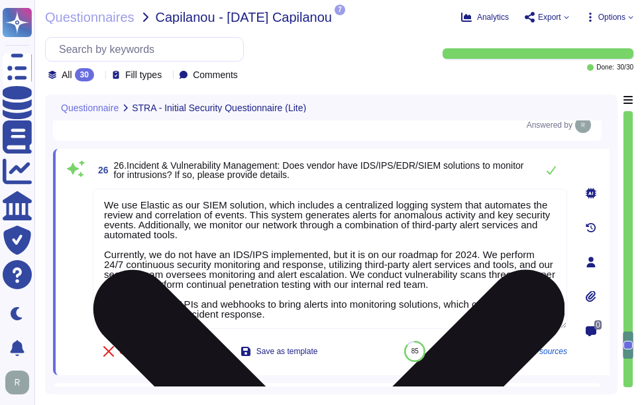
drag, startPoint x: 104, startPoint y: 256, endPoint x: 476, endPoint y: 259, distance: 371.7
click at [476, 259] on textarea "We use Elastic as our SIEM solution, which includes a centralized logging syste…" at bounding box center [330, 259] width 474 height 140
paste textarea "We have NextGen Firewalls with the intrusion detection/prevention capabilities …"
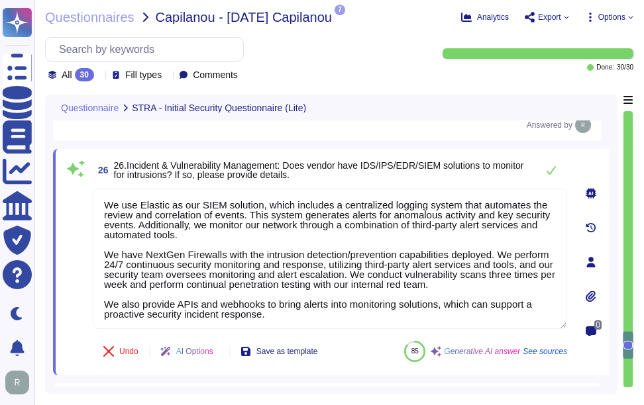
type textarea "We use Elastic as our SIEM solution, which includes a centralized logging syste…"
click at [460, 163] on div "26 26.Incident & Vulnerability Management: Does vendor have IDS/IPS/EDR/SIEM so…" at bounding box center [330, 170] width 474 height 27
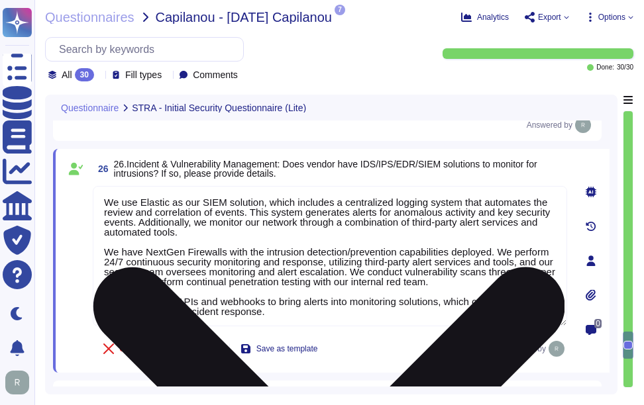
scroll to position [1, 0]
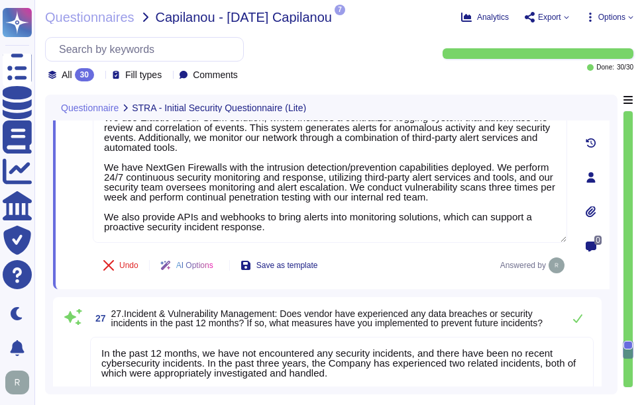
type textarea "Yes, backups are performed continually and are scheduled based on the informati…"
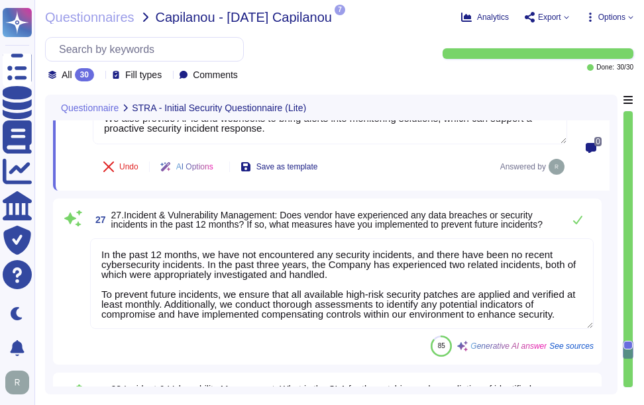
scroll to position [4961, 0]
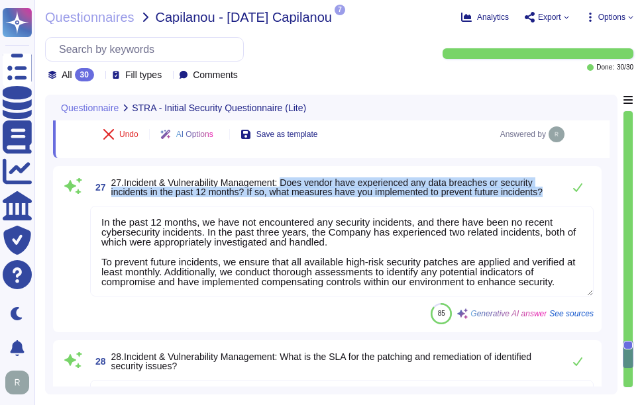
drag, startPoint x: 288, startPoint y: 182, endPoint x: 555, endPoint y: 189, distance: 267.1
click at [555, 189] on span "27.Incident & Vulnerability Management: Does vendor have experienced any data b…" at bounding box center [333, 187] width 445 height 19
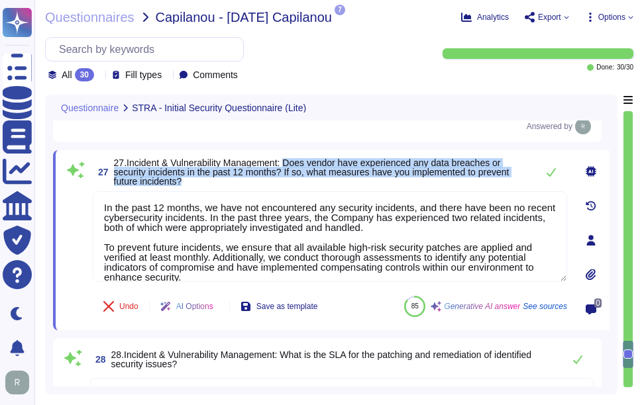
drag, startPoint x: 290, startPoint y: 162, endPoint x: 302, endPoint y: 181, distance: 22.1
click at [302, 181] on span "27.Incident & Vulnerability Management: Does vendor have experienced any data b…" at bounding box center [322, 172] width 416 height 28
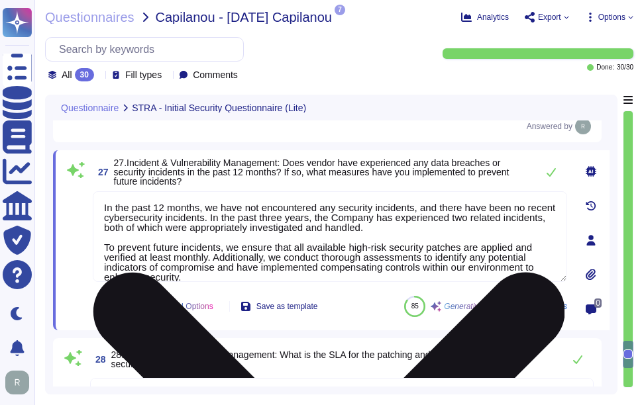
click at [397, 283] on div "In the past 12 months, we have not encountered any security incidents, and ther…" at bounding box center [330, 238] width 474 height 94
click at [394, 248] on textarea "In the past 12 months, we have not encountered any security incidents, and ther…" at bounding box center [330, 236] width 474 height 91
paste textarea "No, we have not encountered a security incident for the last 12 months, and the…"
type textarea "No, we have not encountered a security incident for the last 12 months, and the…"
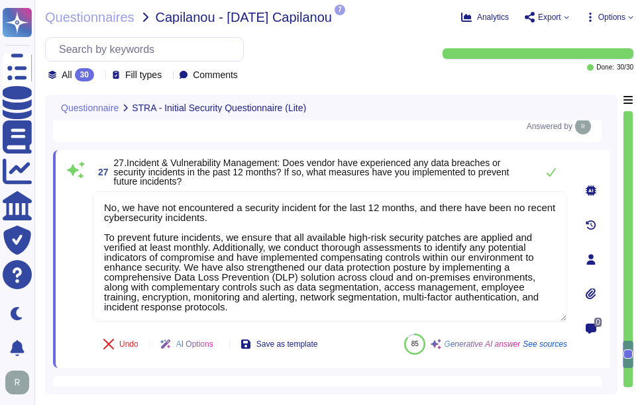
type textarea "Yes, backups are performed continually and are scheduled based on the informati…"
click at [409, 184] on span "27.Incident & Vulnerability Management: Does vendor have experienced any data b…" at bounding box center [322, 172] width 416 height 28
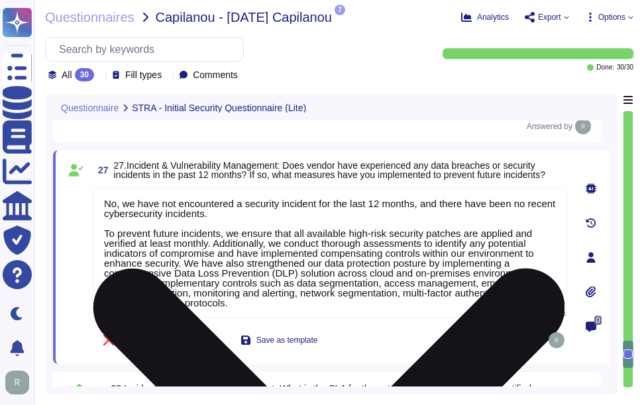
scroll to position [1, 0]
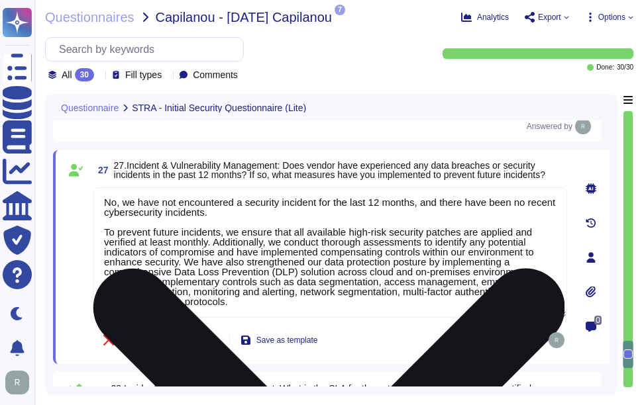
drag, startPoint x: 105, startPoint y: 230, endPoint x: 280, endPoint y: 312, distance: 192.6
click at [280, 312] on textarea "No, we have not encountered a security incident for the last 12 months, and the…" at bounding box center [330, 252] width 474 height 131
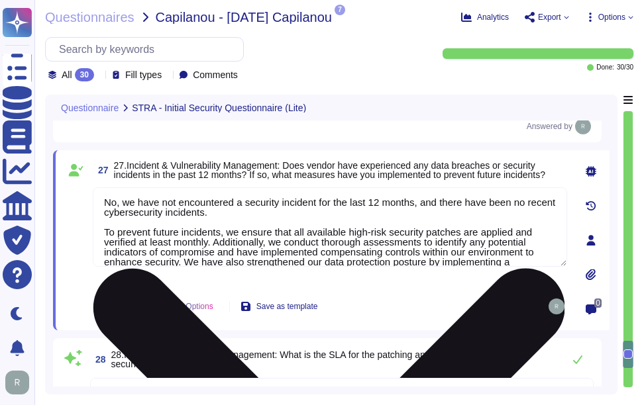
scroll to position [0, 0]
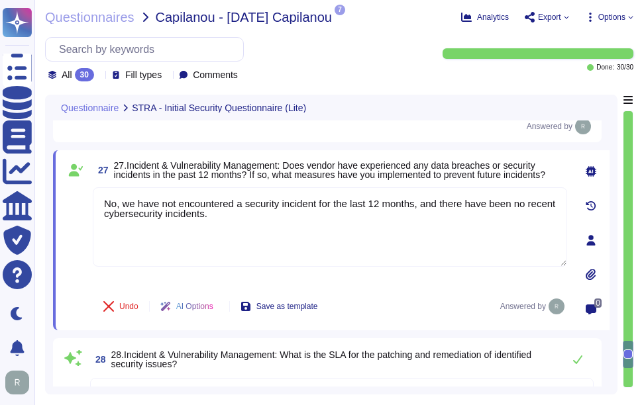
type textarea "No, we have not encountered a security incident for the last 12 months, and the…"
click at [328, 168] on span "27.Incident & Vulnerability Management: Does vendor have experienced any data b…" at bounding box center [329, 170] width 431 height 20
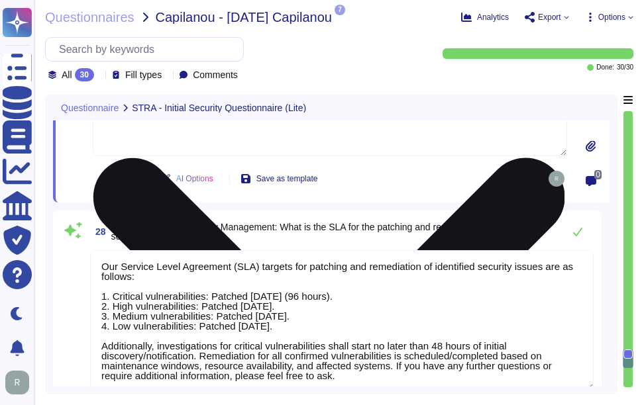
type textarea "Yes, we have a comprehensive Business Continuity Plan (BCP) and a well-document…"
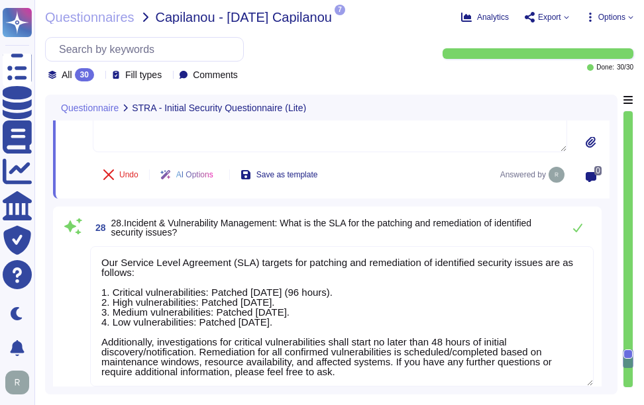
scroll to position [1, 0]
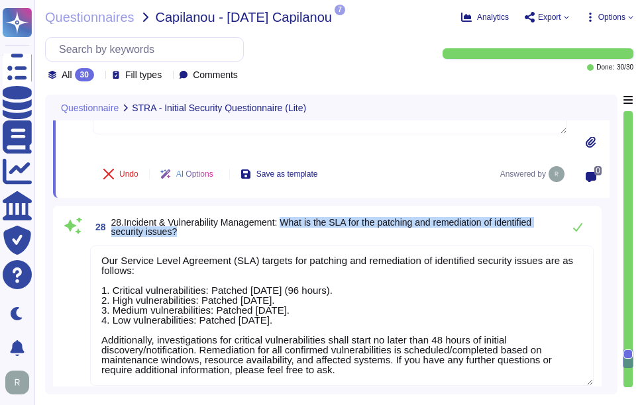
drag, startPoint x: 288, startPoint y: 224, endPoint x: 291, endPoint y: 233, distance: 9.8
click at [291, 233] on span "28.Incident & Vulnerability Management: What is the SLA for the patching and re…" at bounding box center [333, 227] width 445 height 19
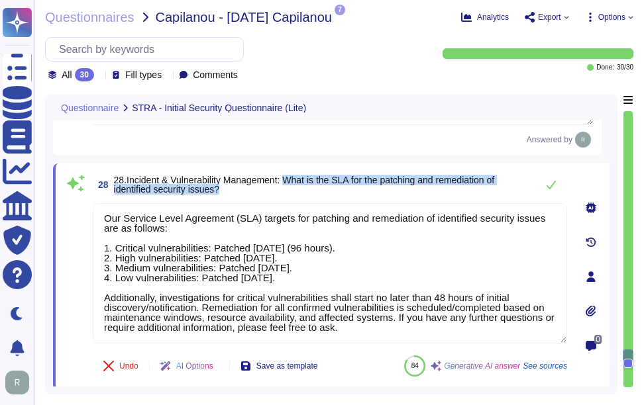
drag, startPoint x: 290, startPoint y: 181, endPoint x: 293, endPoint y: 192, distance: 11.6
click at [293, 192] on span "28.Incident & Vulnerability Management: What is the SLA for the patching and re…" at bounding box center [322, 185] width 416 height 19
click at [551, 184] on icon at bounding box center [551, 185] width 11 height 11
click at [547, 188] on icon at bounding box center [551, 185] width 11 height 11
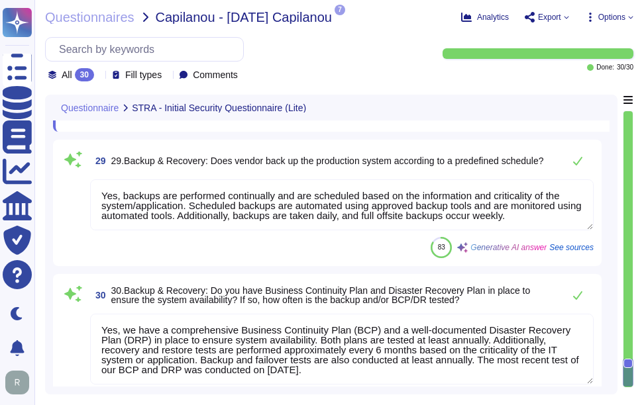
scroll to position [5341, 0]
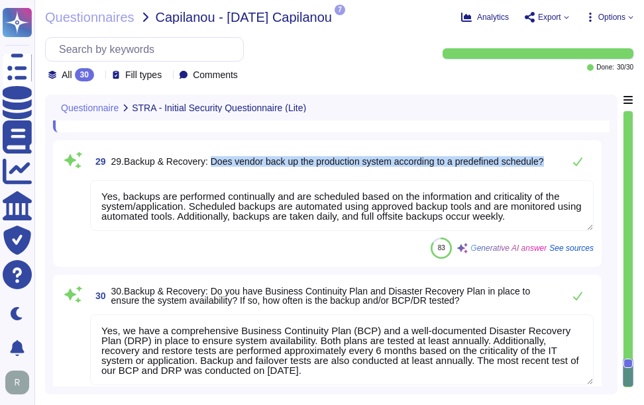
drag, startPoint x: 209, startPoint y: 191, endPoint x: 553, endPoint y: 197, distance: 343.9
click at [553, 175] on div "29 29.Backup & Recovery: Does vendor back up the production system according to…" at bounding box center [342, 161] width 504 height 27
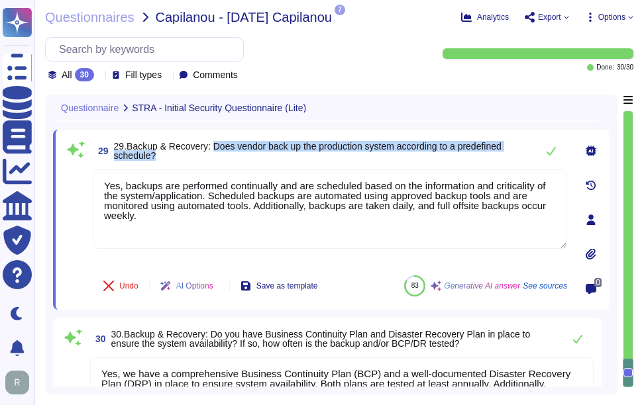
drag, startPoint x: 211, startPoint y: 146, endPoint x: 218, endPoint y: 156, distance: 11.9
click at [218, 156] on span "29.Backup & Recovery: Does vendor back up the production system according to a …" at bounding box center [322, 151] width 416 height 19
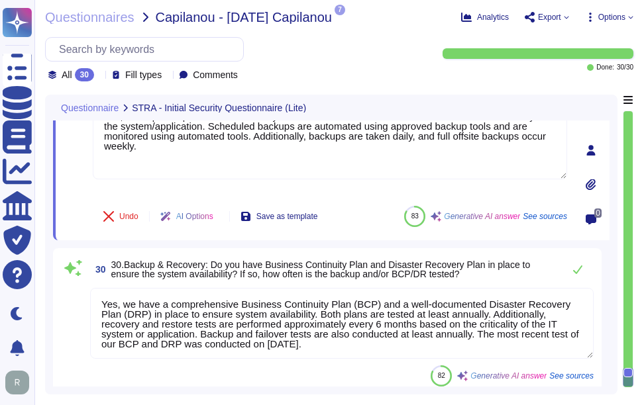
type textarea "No, we have not encountered a security incident for the last 12 months, and the…"
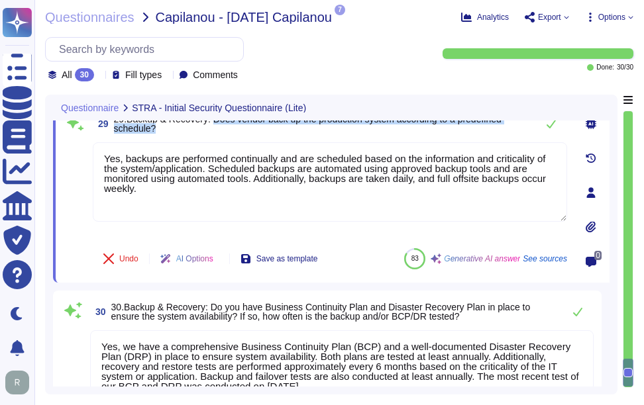
scroll to position [5307, 0]
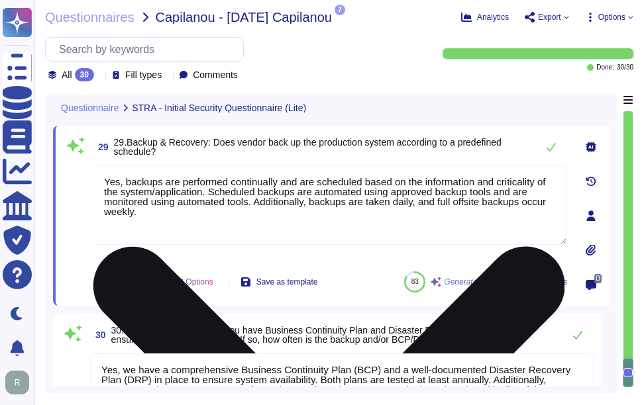
click at [230, 199] on textarea "Yes, backups are performed continually and are scheduled based on the informati…" at bounding box center [330, 206] width 474 height 80
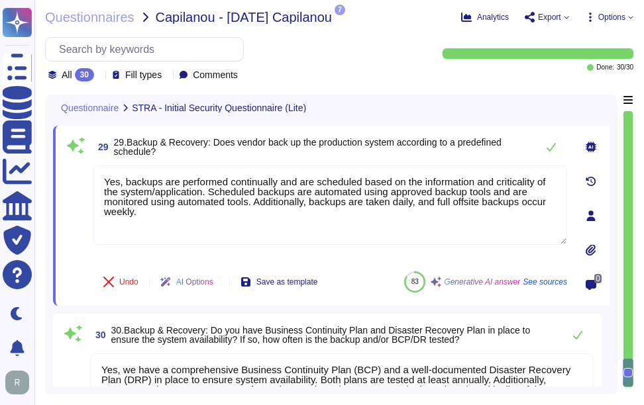
paste textarea "of the production system are performed continually and are scheduled based on t…"
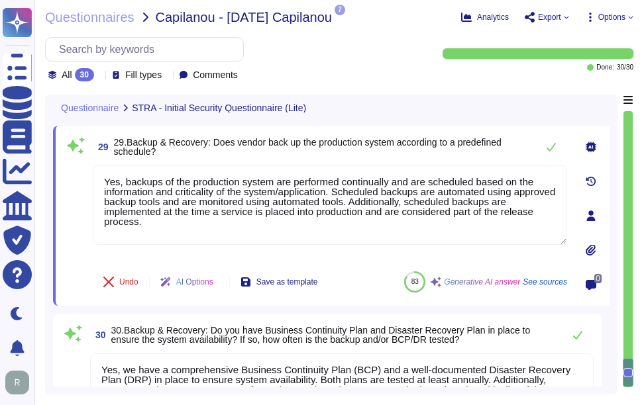
type textarea "Yes, backups of the production system are performed continually and are schedul…"
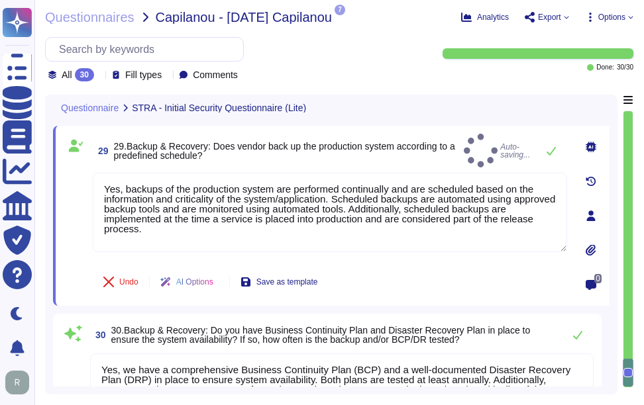
click at [327, 141] on span "29.Backup & Recovery: Does vendor back up the production system according to a …" at bounding box center [284, 151] width 341 height 20
click at [318, 157] on span "29 29.Backup & Recovery: Does vendor back up the production system according to…" at bounding box center [276, 151] width 366 height 24
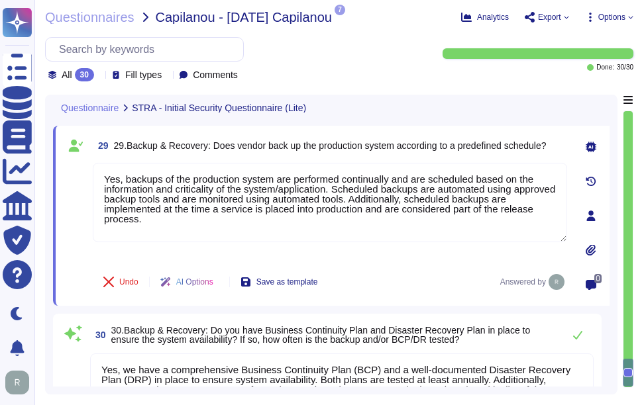
click at [247, 160] on div "29 29.Backup & Recovery: Does vendor back up the production system according to…" at bounding box center [316, 216] width 504 height 164
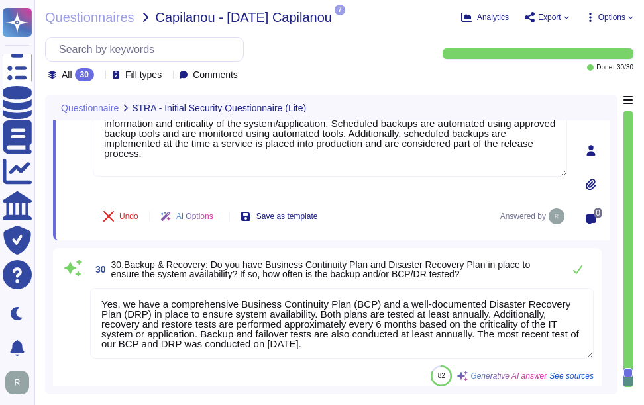
type textarea "No, we have not encountered a security incident for the last 12 months, and the…"
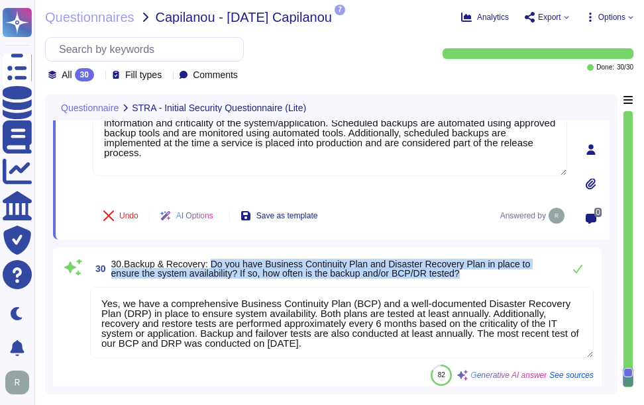
drag, startPoint x: 209, startPoint y: 264, endPoint x: 471, endPoint y: 276, distance: 262.6
click at [471, 276] on span "30.Backup & Recovery: Do you have Business Continuity Plan and Disaster Recover…" at bounding box center [333, 269] width 445 height 19
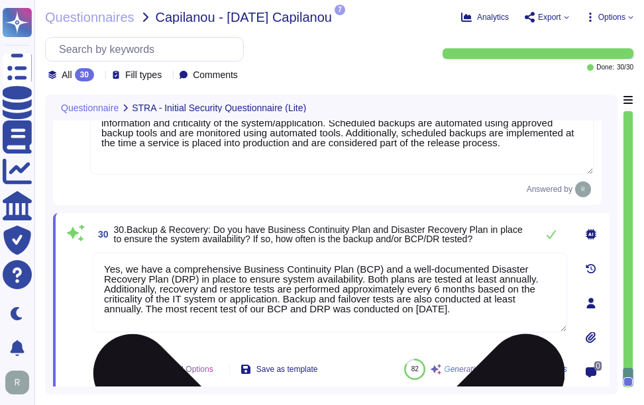
click at [446, 286] on textarea "Yes, we have a comprehensive Business Continuity Plan (BCP) and a well-document…" at bounding box center [330, 293] width 474 height 80
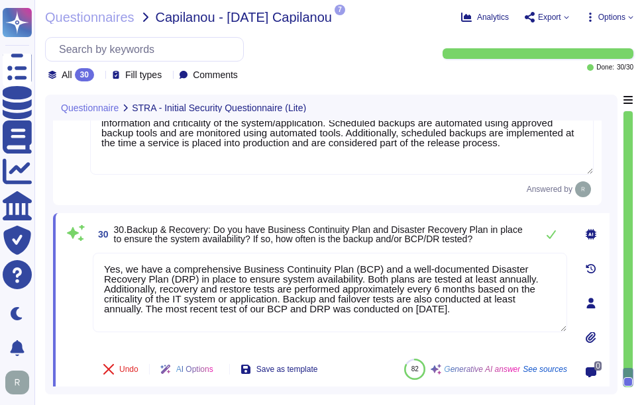
click at [445, 226] on span "30.Backup & Recovery: Do you have Business Continuity Plan and Disaster Recover…" at bounding box center [318, 235] width 409 height 20
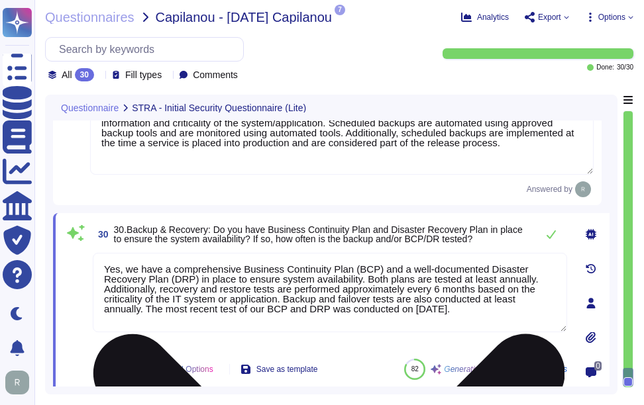
click at [288, 309] on textarea "Yes, we have a comprehensive Business Continuity Plan (BCP) and a well-document…" at bounding box center [330, 293] width 474 height 80
click at [415, 310] on textarea "Yes, we have a comprehensive Business Continuity Plan (BCP) and a well-document…" at bounding box center [330, 293] width 474 height 80
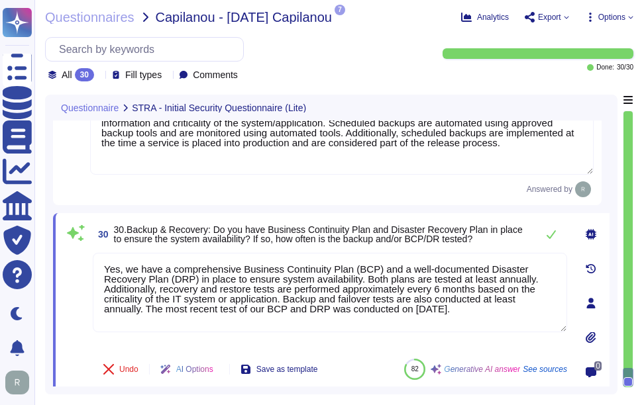
drag, startPoint x: 435, startPoint y: 309, endPoint x: 88, endPoint y: 306, distance: 347.2
click at [88, 306] on div "30 30.Backup & Recovery: Do you have Business Continuity Plan and Disaster Reco…" at bounding box center [316, 303] width 504 height 164
paste textarea "Our Last BC/DR exercise was on [DATE] and Failover test was conducted on [DATE]"
type textarea "Yes, we have a comprehensive Business Continuity Plan (BCP) and a well-document…"
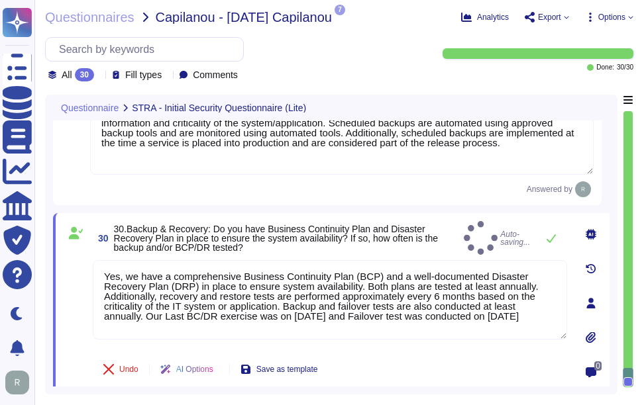
click at [460, 225] on div "30 30.Backup & Recovery: Do you have Business Continuity Plan and Disaster Reco…" at bounding box center [330, 238] width 474 height 34
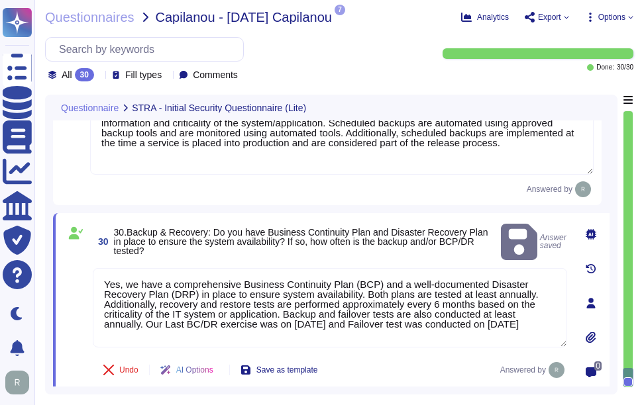
type textarea "No, we have not encountered a security incident for the last 12 months, and the…"
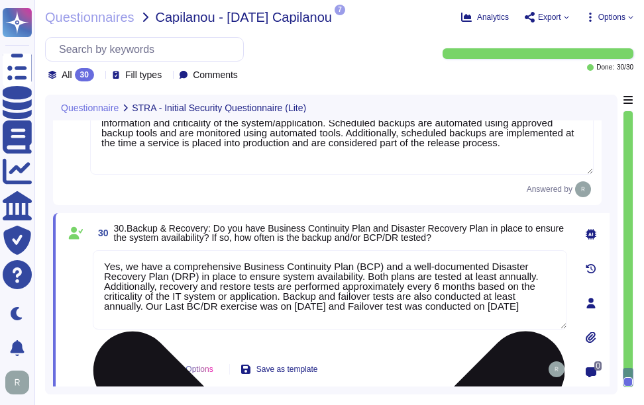
type textarea "No, we have not encountered a security incident for the last 12 months, and the…"
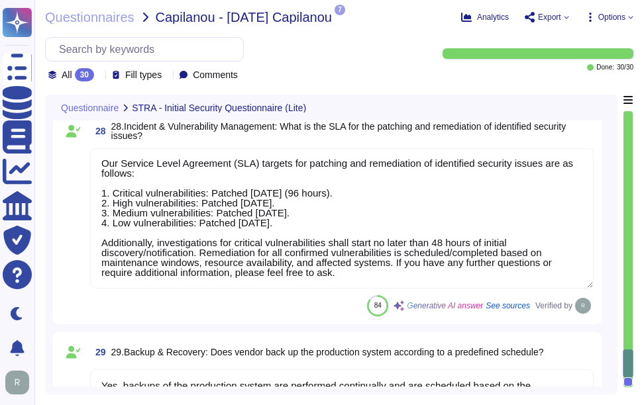
type textarea "We use Elastic as our SIEM solution, which includes a centralized logging syste…"
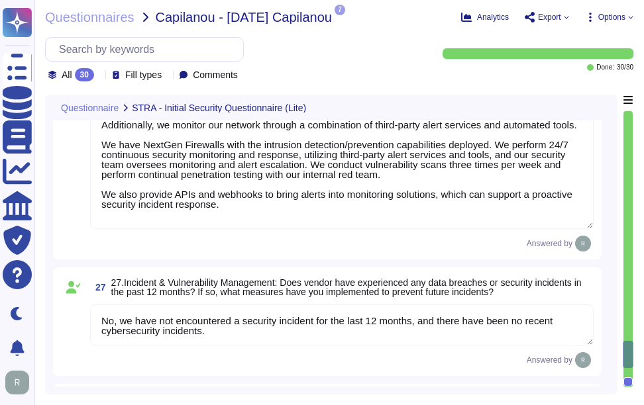
type textarea "Yes, we conduct regular internal and external vulnerability scans on at least a…"
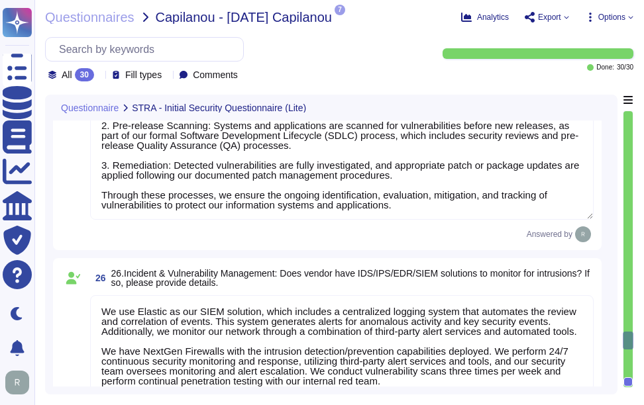
type textarea "Yes, we perform security hardening against our systems based on industry standa…"
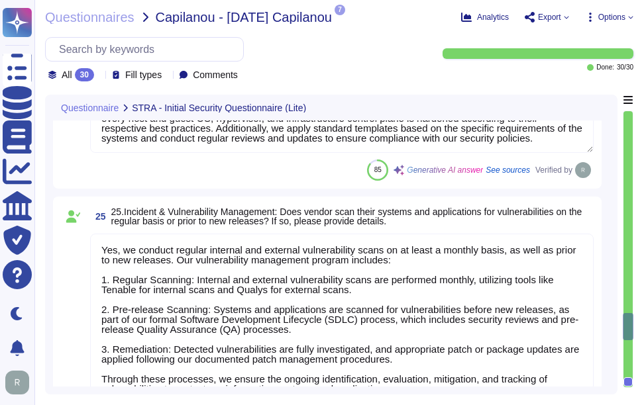
type textarea "Data-in-transit is protected through a comprehensive set of security controls: …"
type textarea "Yes, we conduct application security testing prior to production rollout, inclu…"
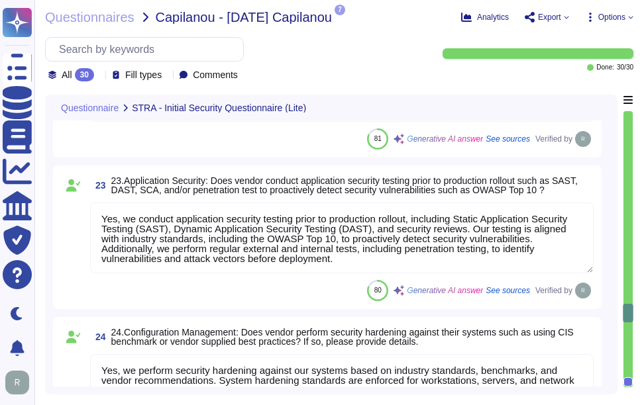
type textarea "The security controls for data-at-rest include the following measures: 1. Encry…"
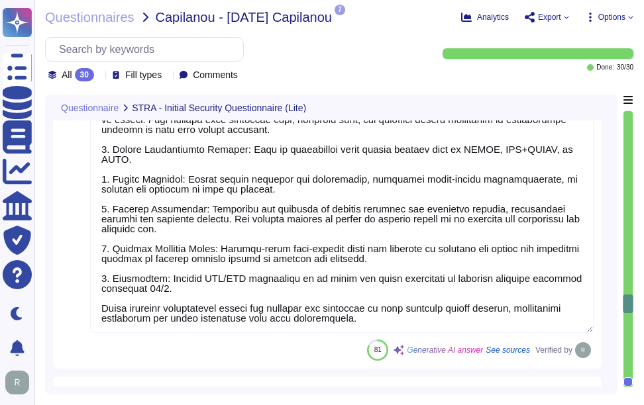
type textarea "Data is stored in colocation centers in the [GEOGRAPHIC_DATA] or [GEOGRAPHIC_DA…"
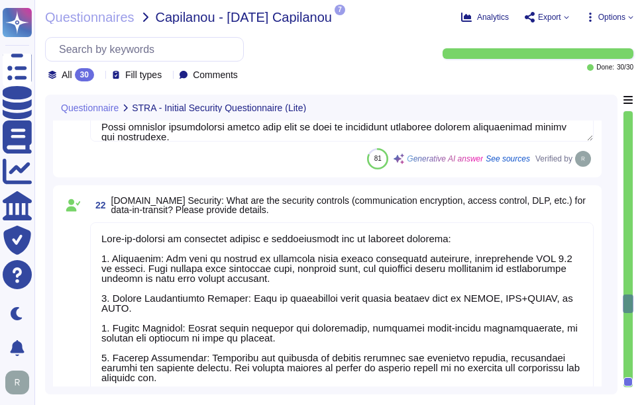
scroll to position [1, 0]
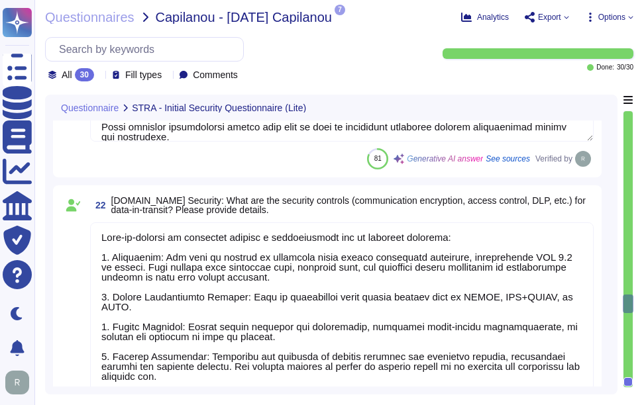
click at [99, 76] on icon at bounding box center [99, 76] width 0 height 0
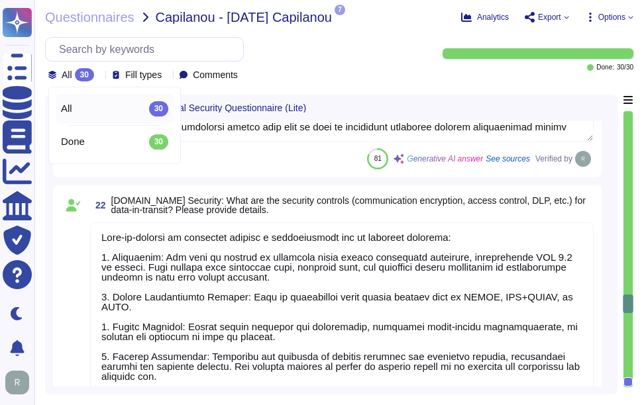
click at [99, 76] on icon at bounding box center [99, 76] width 0 height 0
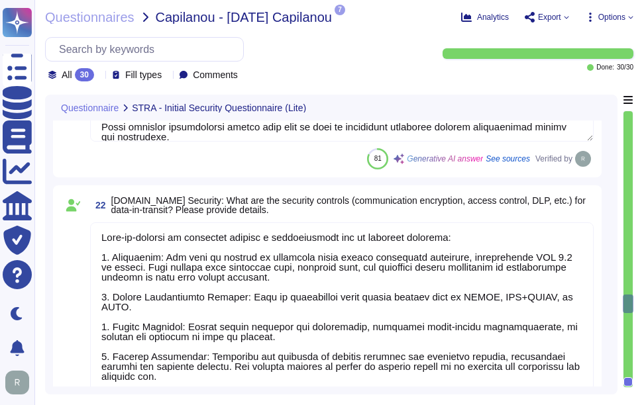
click at [626, 114] on div at bounding box center [627, 249] width 9 height 276
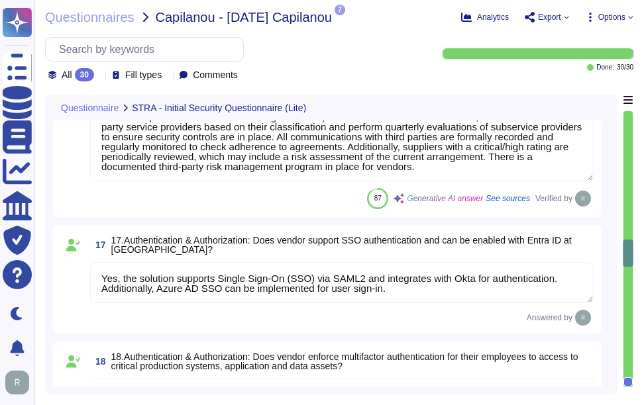
type textarea "- Yes, we have a formal Information Security Policy and a Privacy Policy in pla…"
type textarea "Yes, Sectigo has a dedicated information security team composed of qualified IT…"
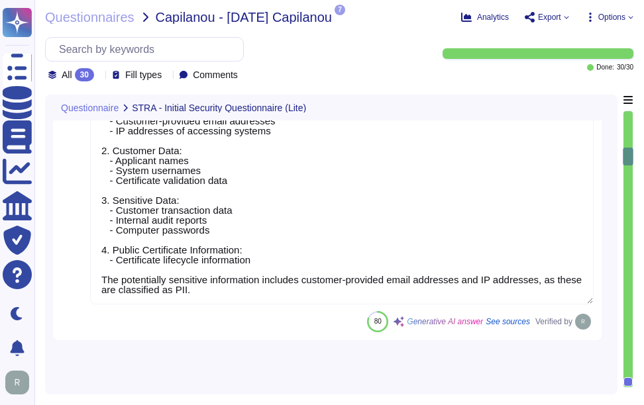
type textarea "Sectigo provides a comprehensive range of digital identity solutions and certif…"
type textarea "Your Enterprise Sales Representative can provide this information."
type textarea "[PERSON_NAME][EMAIL_ADDRESS][PERSON_NAME][DOMAIN_NAME]"
type textarea "Sectigo utilizes third-party colocation providers, specifically Equinix and Tel…"
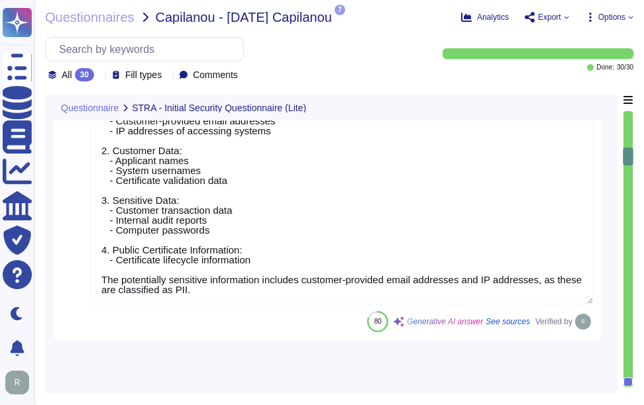
type textarea "Your Enterprise Sales representative will share."
type textarea "A Privacy Impact Assessment (PIA) may not have been conducted for this product …"
type textarea "The system stores the following types of data: 1. Personally Identifiable Infor…"
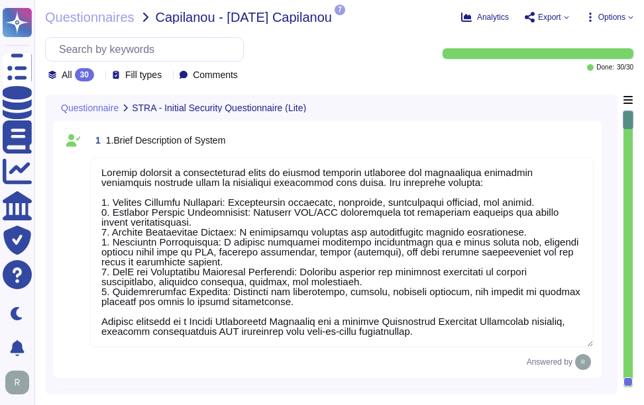
type textarea "Sectigo utilizes third-party colocation providers, specifically Equinix and Tel…"
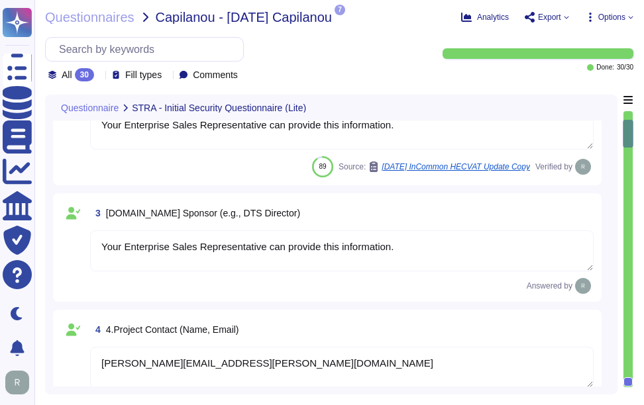
type textarea "Your Enterprise Sales representative will share."
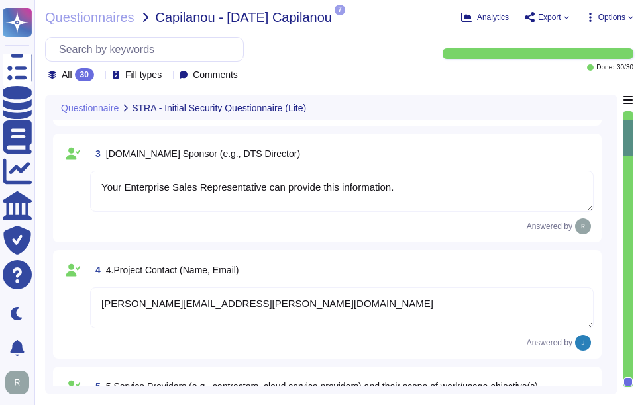
type textarea "A Privacy Impact Assessment (PIA) may not have been conducted for this product …"
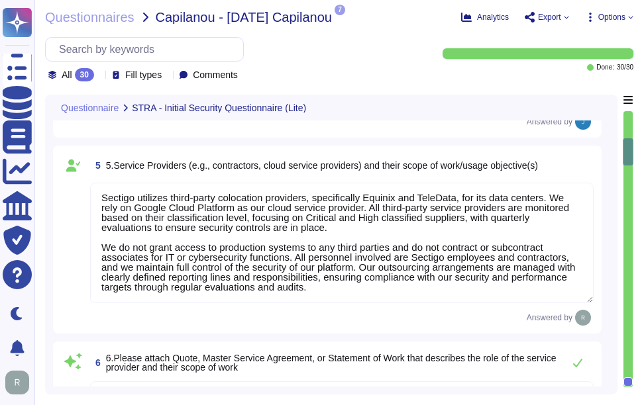
type textarea "The system stores the following types of data: 1. Personally Identifiable Infor…"
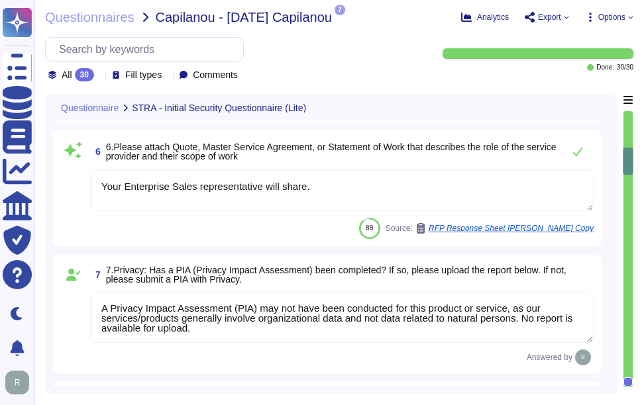
scroll to position [928, 0]
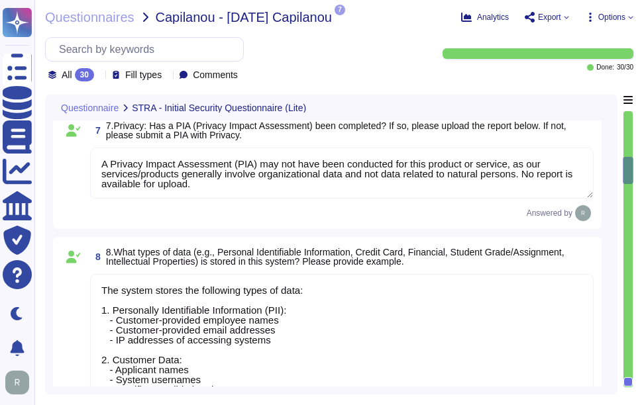
type textarea "A significant data breach could have detrimental effects on [GEOGRAPHIC_DATA], …"
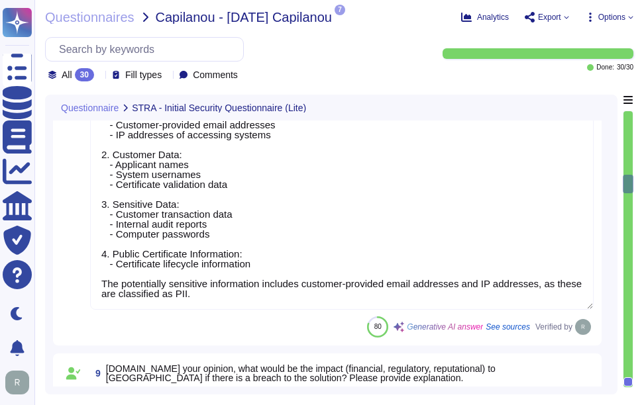
type textarea "Yes, the system can interact and integrate with other existing systems. We offe…"
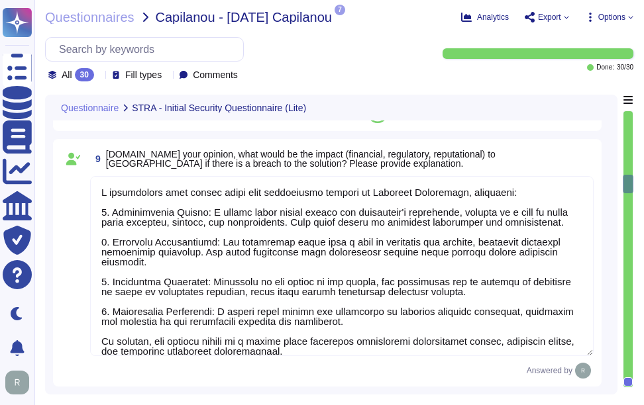
type textarea "Our organization holds several security-related certifications, including: 1. S…"
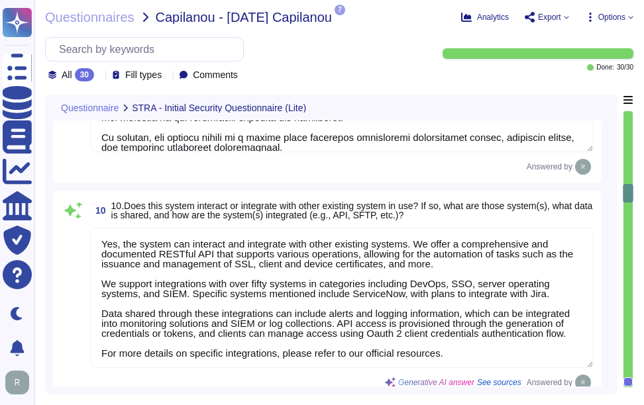
scroll to position [1524, 0]
type textarea "We conduct annual penetration testing through a qualified third-party security …"
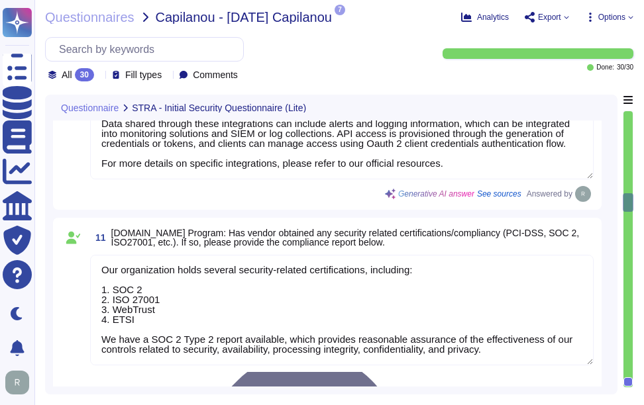
scroll to position [1723, 0]
type textarea "Please refer the attachments."
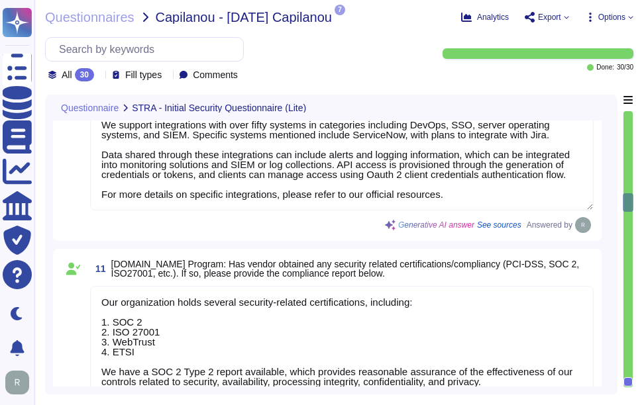
scroll to position [1590, 0]
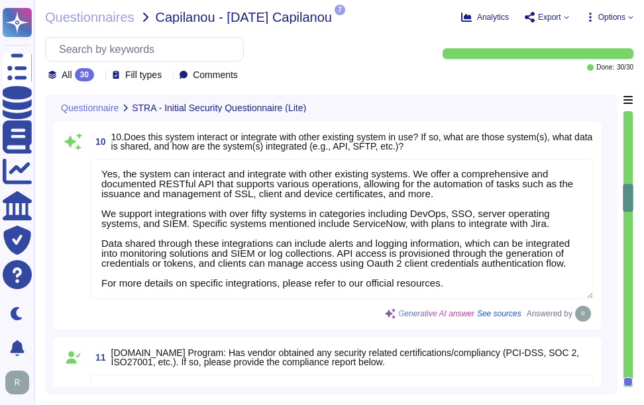
type textarea "The system stores the following types of data: 1. Personally Identifiable Infor…"
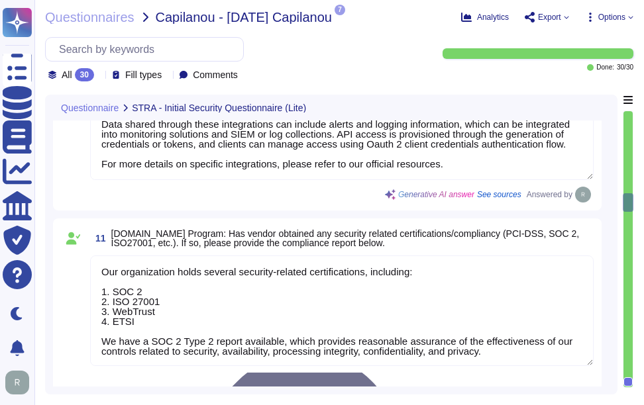
scroll to position [1723, 0]
type textarea "Please refer the attachments."
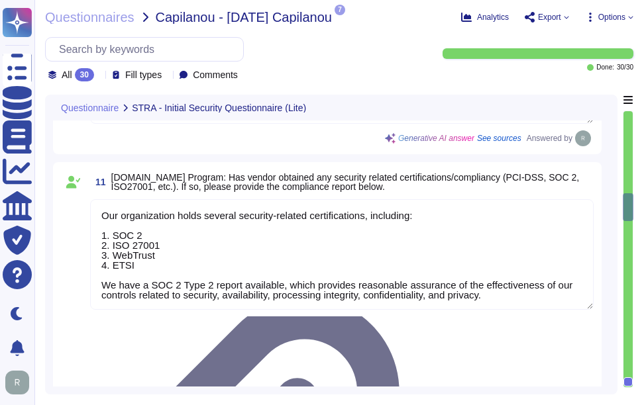
scroll to position [1789, 0]
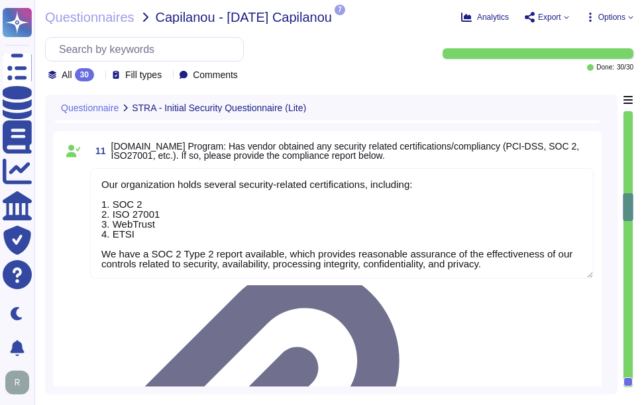
click at [493, 241] on textarea "Our organization holds several security-related certifications, including: 1. S…" at bounding box center [342, 223] width 504 height 111
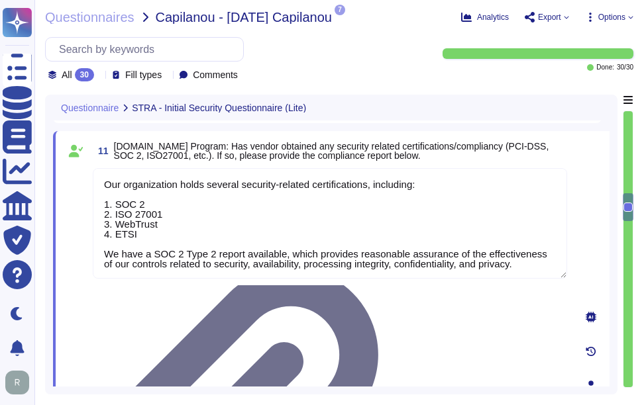
type textarea "Please refer the attachments."
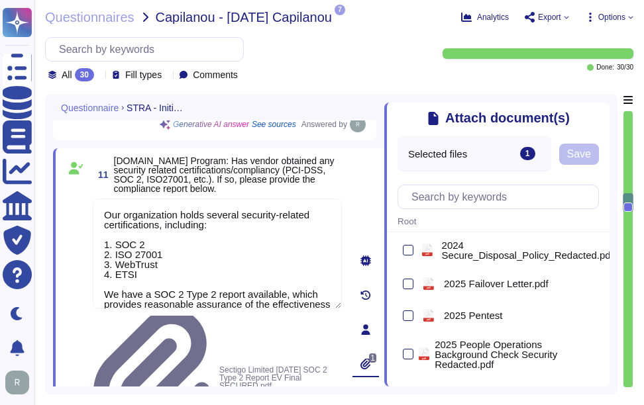
scroll to position [0, 0]
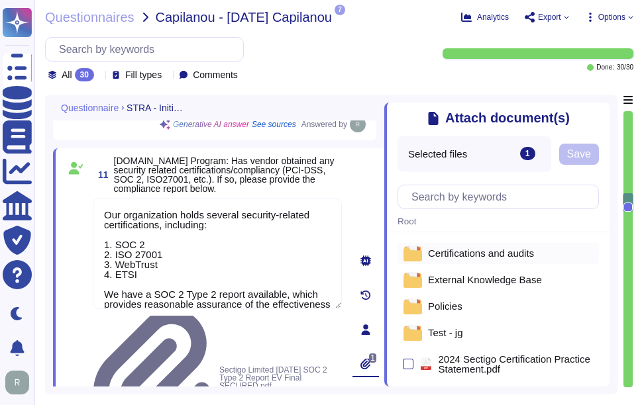
click at [456, 249] on span "Certifications and audits" at bounding box center [481, 253] width 106 height 10
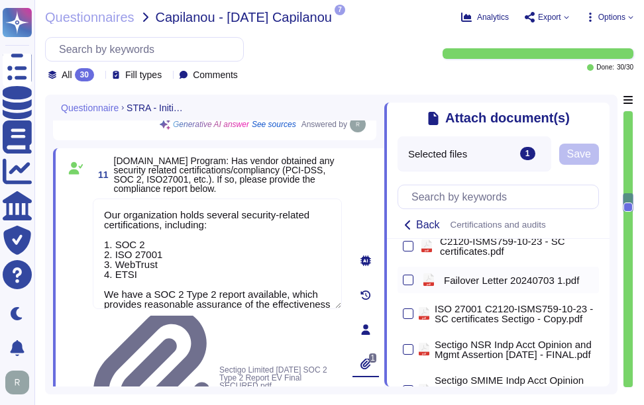
scroll to position [133, 0]
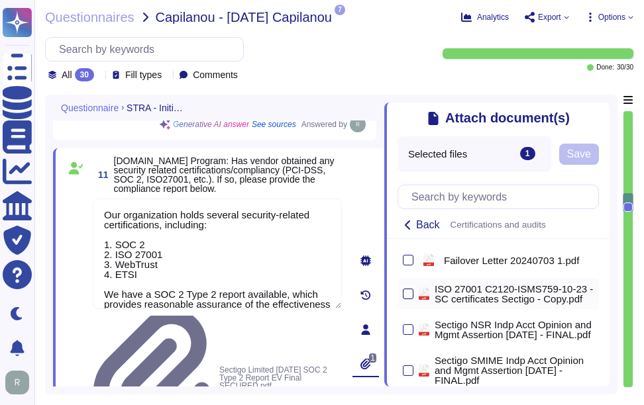
click at [409, 299] on div at bounding box center [408, 294] width 11 height 11
click at [0, 0] on input "checkbox" at bounding box center [0, 0] width 0 height 0
click at [574, 156] on span "Save" at bounding box center [579, 154] width 24 height 11
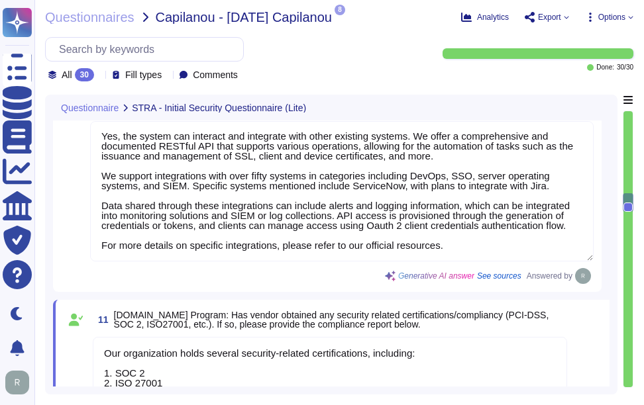
scroll to position [1590, 0]
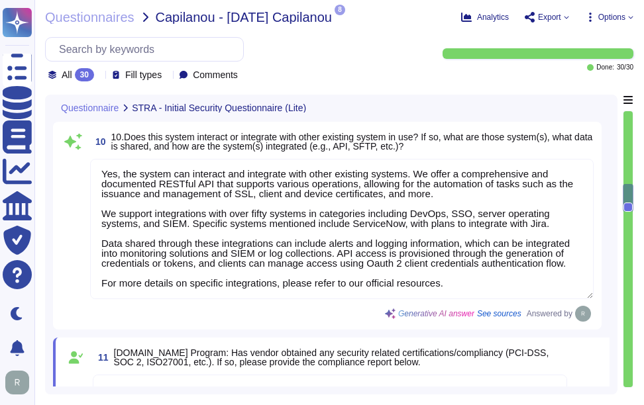
type textarea "The system stores the following types of data: 1. Personally Identifiable Infor…"
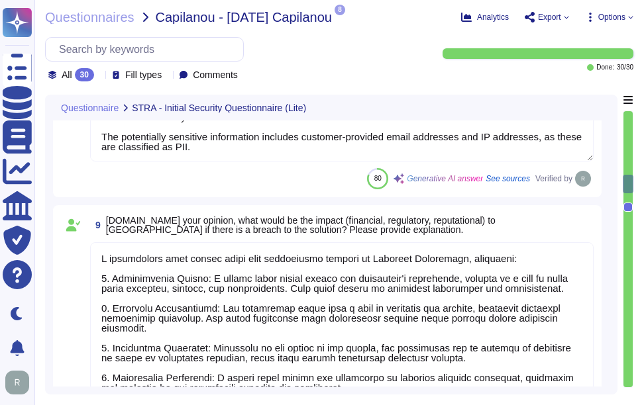
type textarea "A Privacy Impact Assessment (PIA) may not have been conducted for this product …"
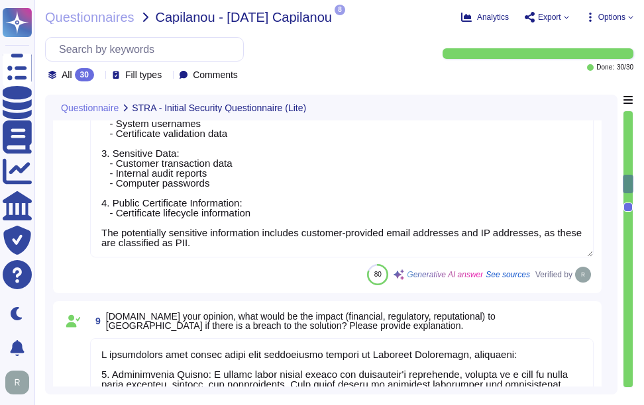
type textarea "Your Enterprise Sales representative will share."
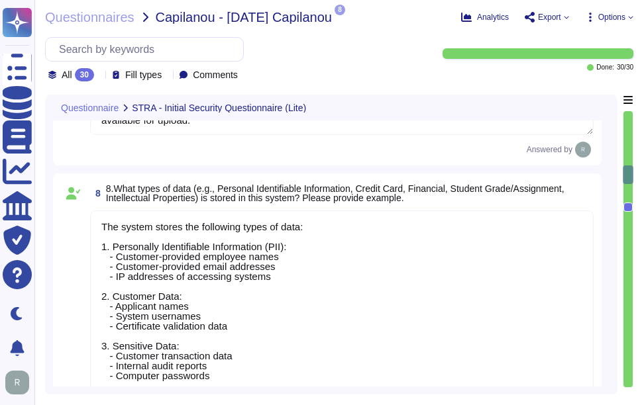
type textarea "Sectigo utilizes third-party colocation providers, specifically Equinix and Tel…"
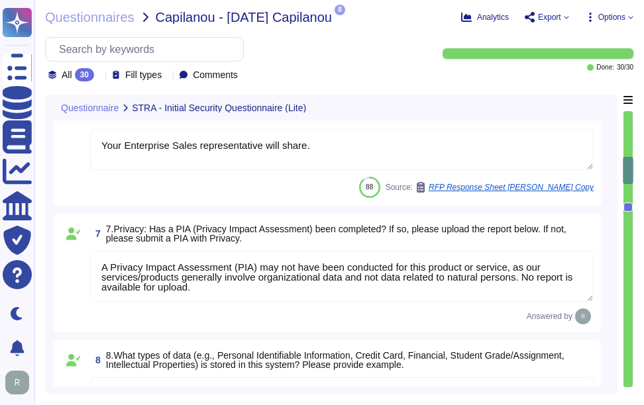
type textarea "[PERSON_NAME][EMAIL_ADDRESS][PERSON_NAME][DOMAIN_NAME]"
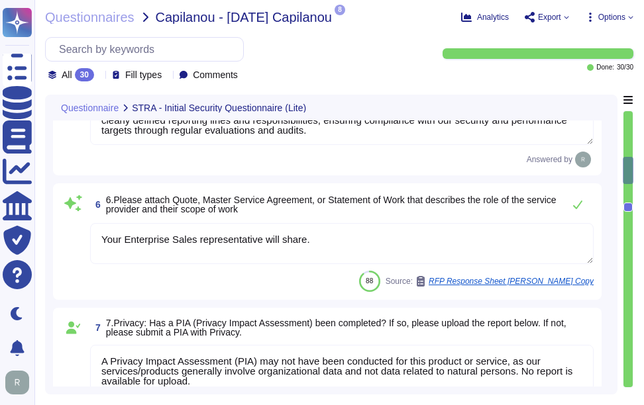
scroll to position [729, 0]
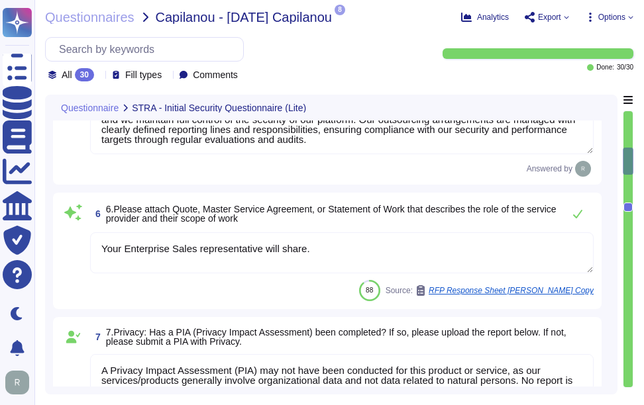
type textarea "Your Enterprise Sales Representative can provide this information."
click at [431, 253] on textarea "Your Enterprise Sales representative will share." at bounding box center [342, 253] width 504 height 41
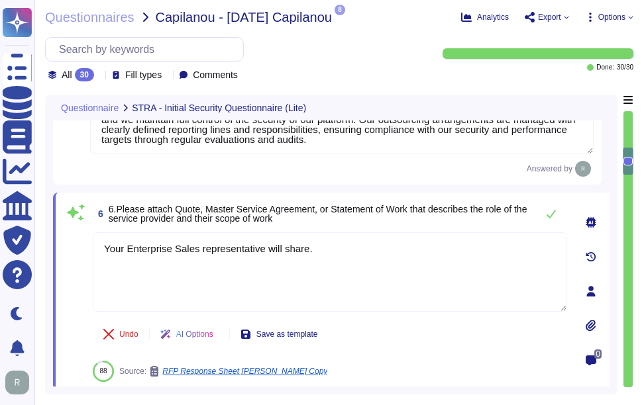
click at [592, 320] on icon at bounding box center [591, 325] width 10 height 11
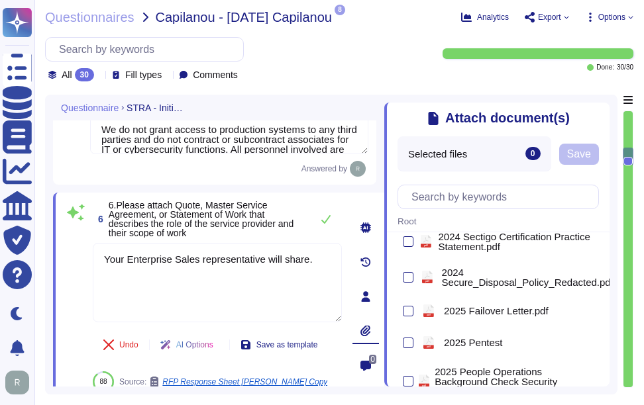
scroll to position [0, 0]
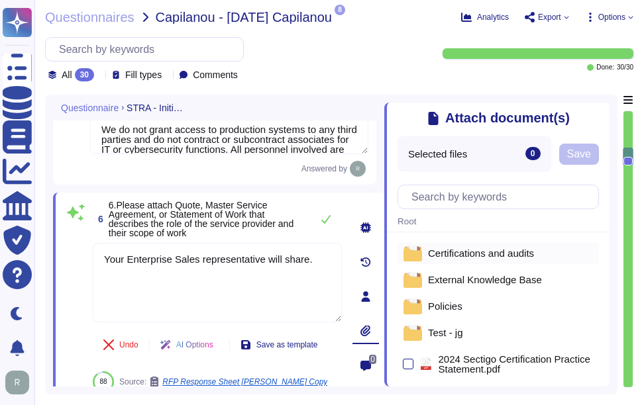
click at [465, 255] on span "Certifications and audits" at bounding box center [481, 253] width 106 height 10
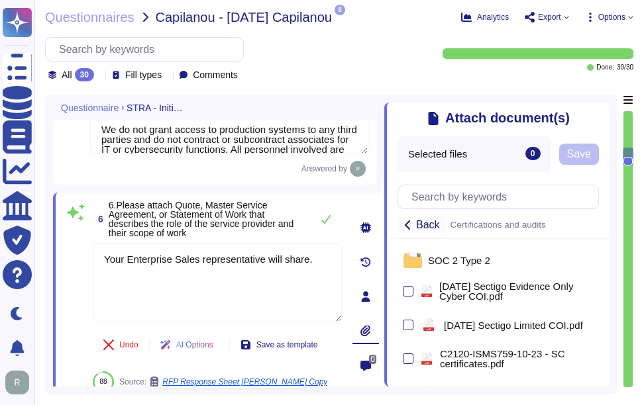
click at [435, 231] on span "Back" at bounding box center [428, 225] width 24 height 11
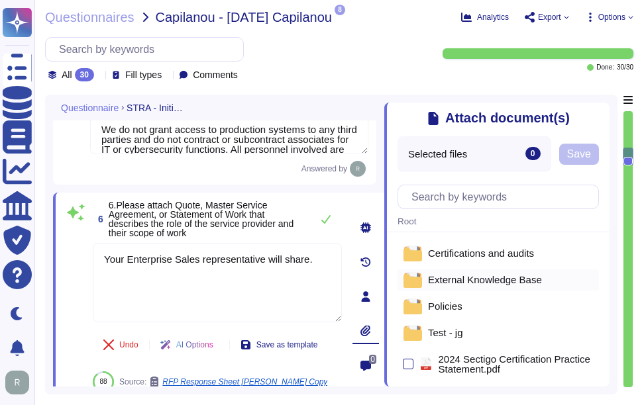
click at [484, 284] on span "External Knowledge Base" at bounding box center [485, 280] width 114 height 10
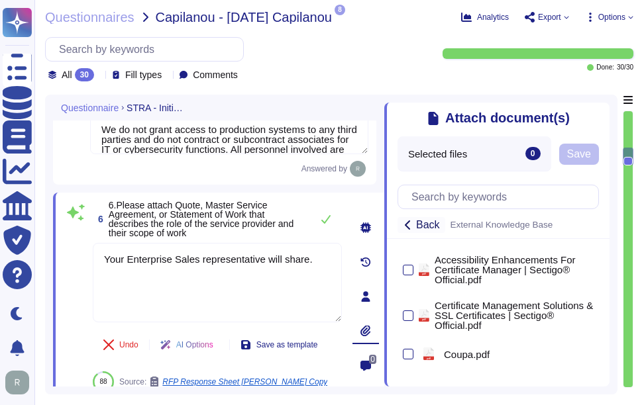
click at [411, 223] on icon at bounding box center [408, 225] width 11 height 11
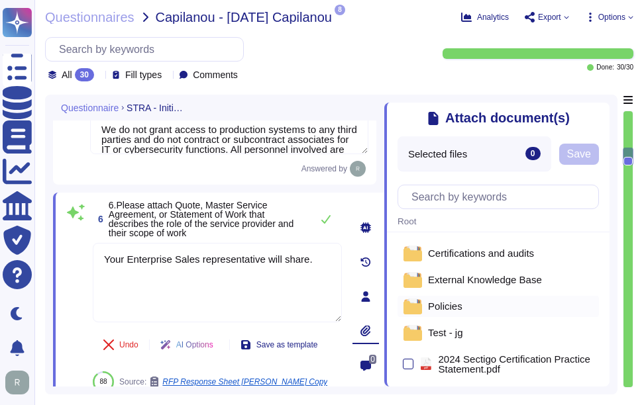
click at [461, 317] on div "Policies" at bounding box center [498, 306] width 201 height 21
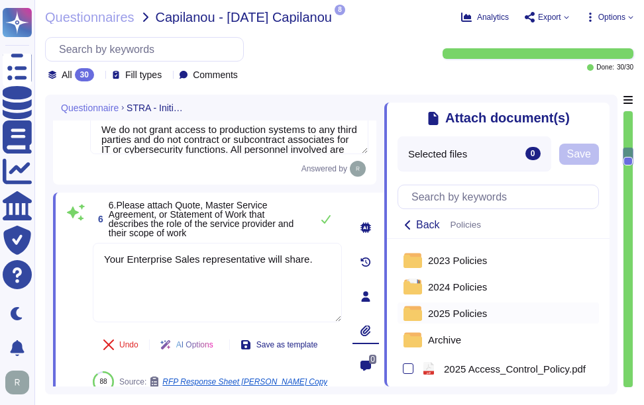
click at [452, 319] on span "2025 Policies" at bounding box center [457, 314] width 59 height 10
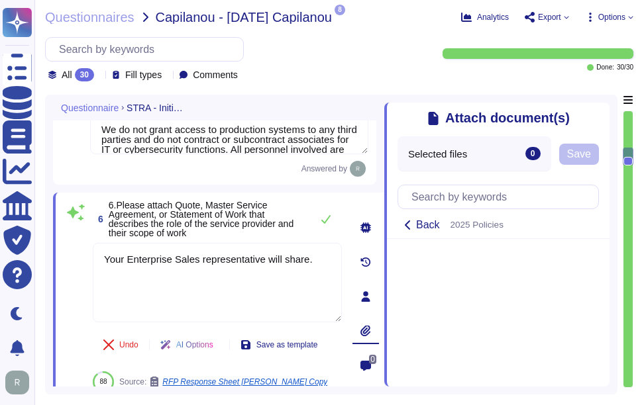
click at [602, 111] on icon at bounding box center [602, 111] width 0 height 0
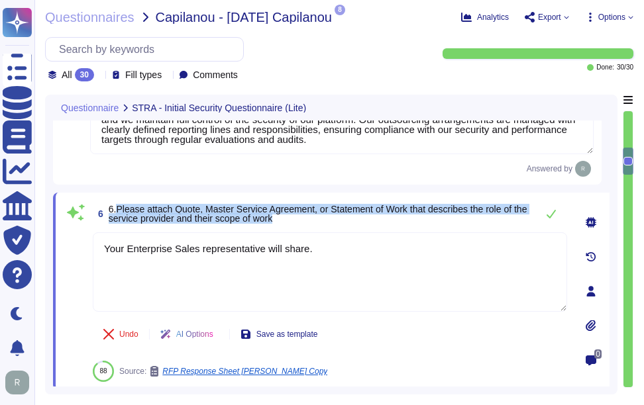
drag, startPoint x: 118, startPoint y: 211, endPoint x: 306, endPoint y: 223, distance: 188.5
click at [306, 223] on span "6.Please attach Quote, Master Service Agreement, or Statement of Work that desc…" at bounding box center [319, 214] width 421 height 19
copy span "Please attach Quote, Master Service Agreement, or Statement of Work that descri…"
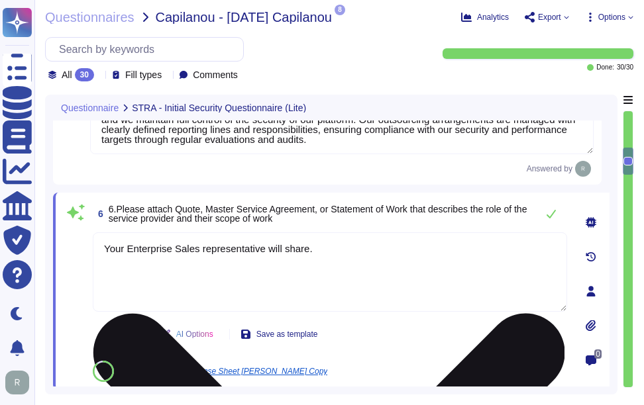
click at [399, 267] on textarea "Your Enterprise Sales representative will share." at bounding box center [330, 273] width 474 height 80
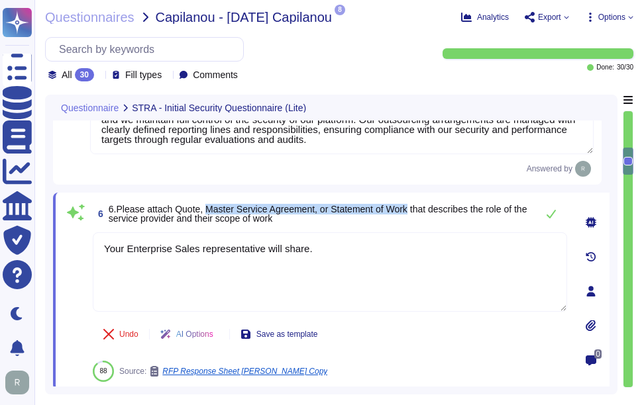
drag, startPoint x: 206, startPoint y: 211, endPoint x: 412, endPoint y: 213, distance: 206.1
click at [412, 213] on span "6.Please attach Quote, Master Service Agreement, or Statement of Work that desc…" at bounding box center [318, 214] width 419 height 20
copy span "Master Service Agreement, or Statement of Work"
